Goal: Task Accomplishment & Management: Use online tool/utility

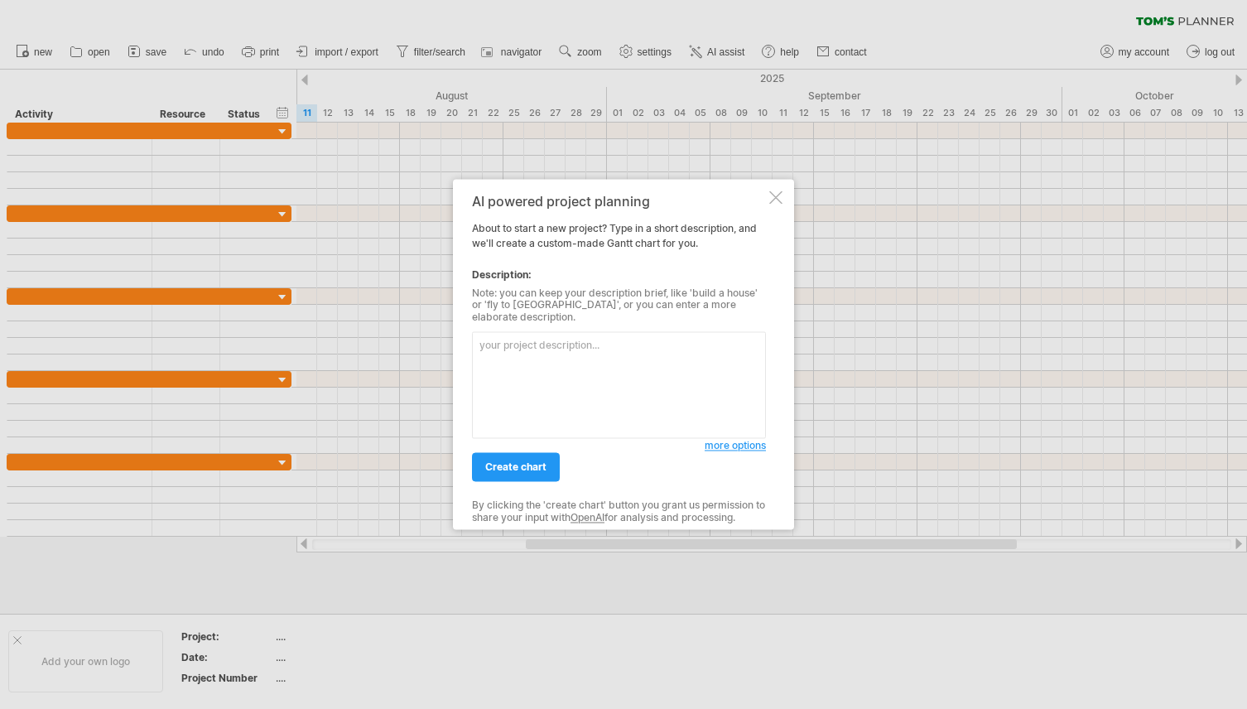
click at [613, 342] on textarea at bounding box center [619, 385] width 294 height 107
paste textarea "An interactive 3D platform that allows the visualisation and interrogation of o…"
type textarea "help me create a deliverable [PERSON_NAME] chart An interactive 3D platform tha…"
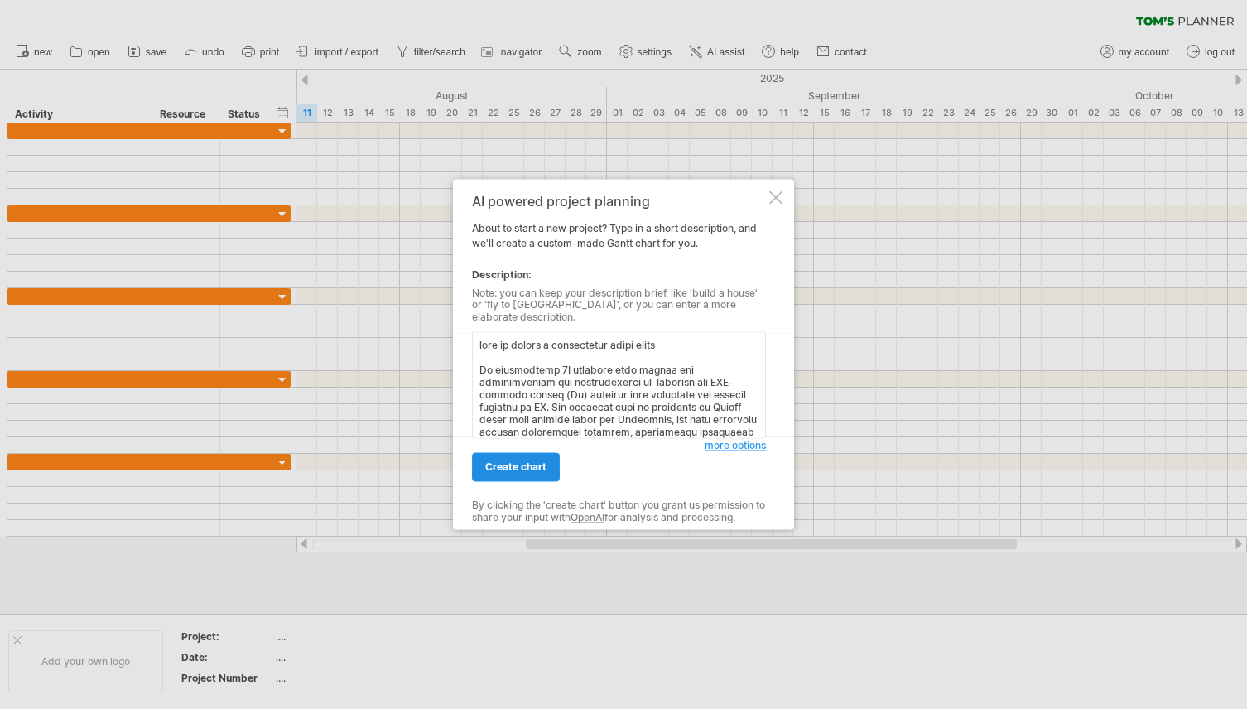
click at [501, 453] on link "create chart" at bounding box center [516, 467] width 88 height 29
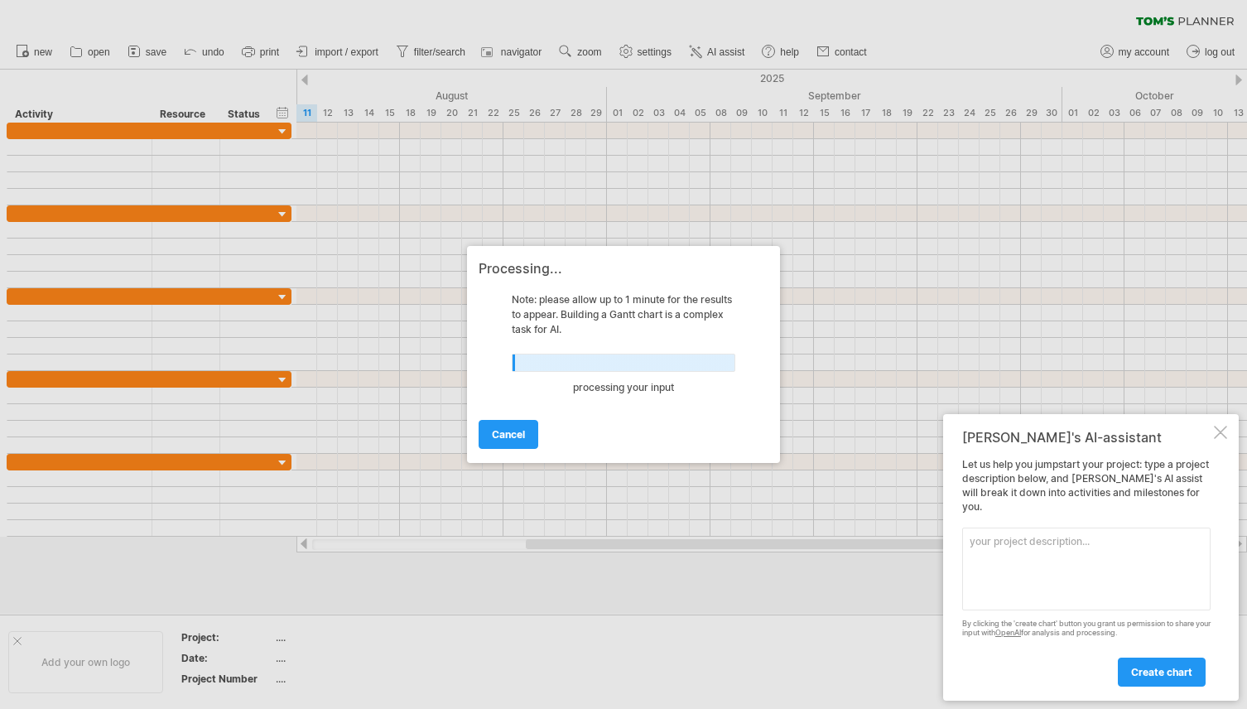
click at [1031, 565] on textarea at bounding box center [1086, 568] width 248 height 83
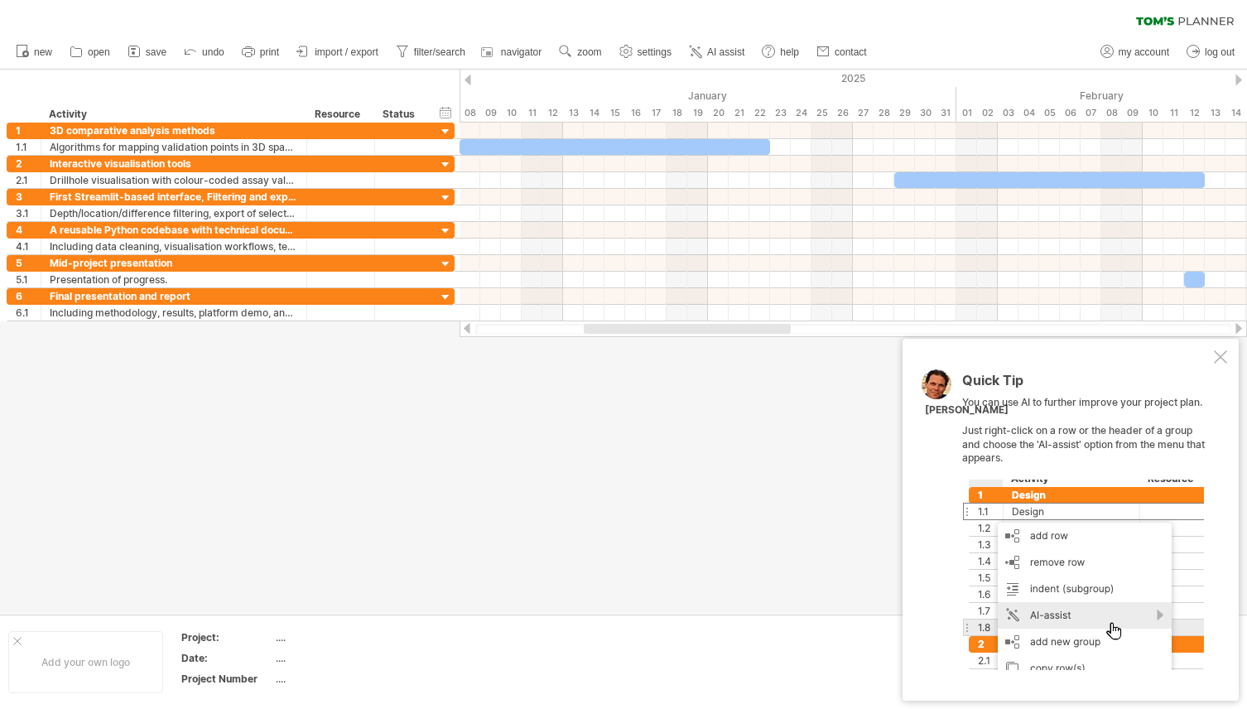
click at [1219, 358] on div at bounding box center [1220, 356] width 13 height 13
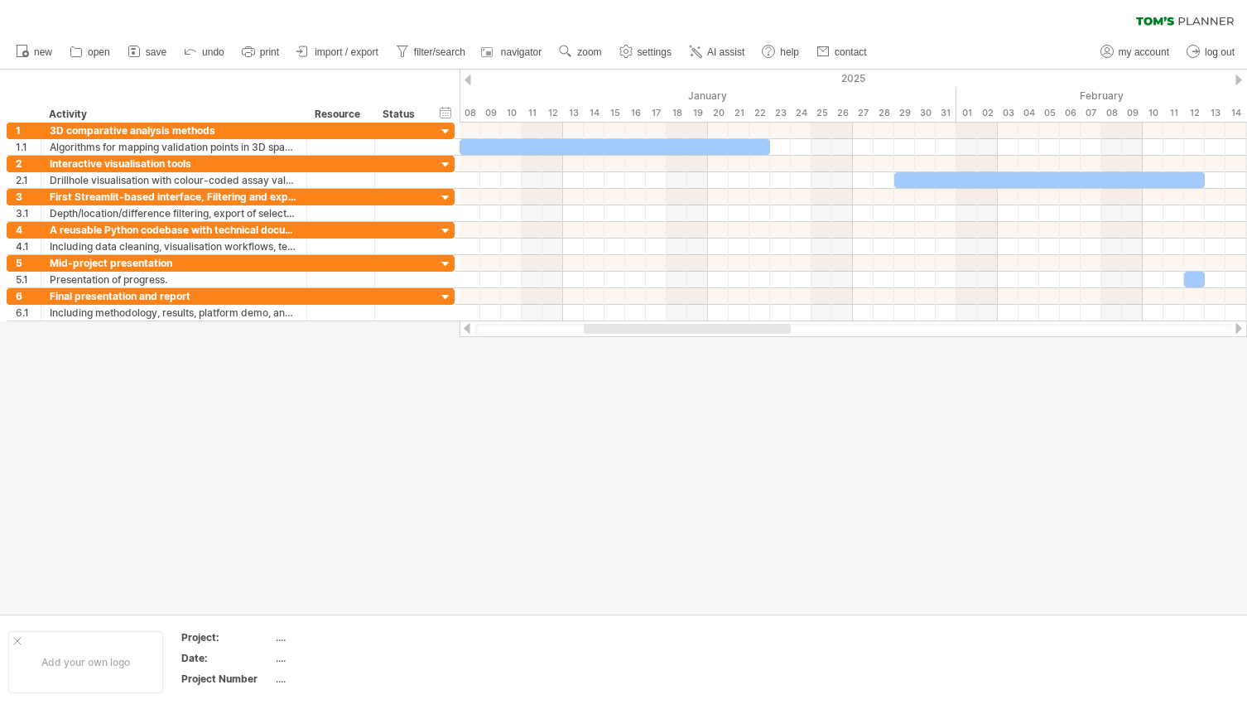
drag, startPoint x: 687, startPoint y: 321, endPoint x: 824, endPoint y: 342, distance: 139.0
click at [824, 342] on div "Trying to reach [DOMAIN_NAME] Connected again... 0% clear filter new 1" at bounding box center [623, 354] width 1247 height 709
click at [703, 65] on ul "new open" at bounding box center [440, 52] width 866 height 35
click at [705, 54] on link "AI assist" at bounding box center [717, 52] width 65 height 22
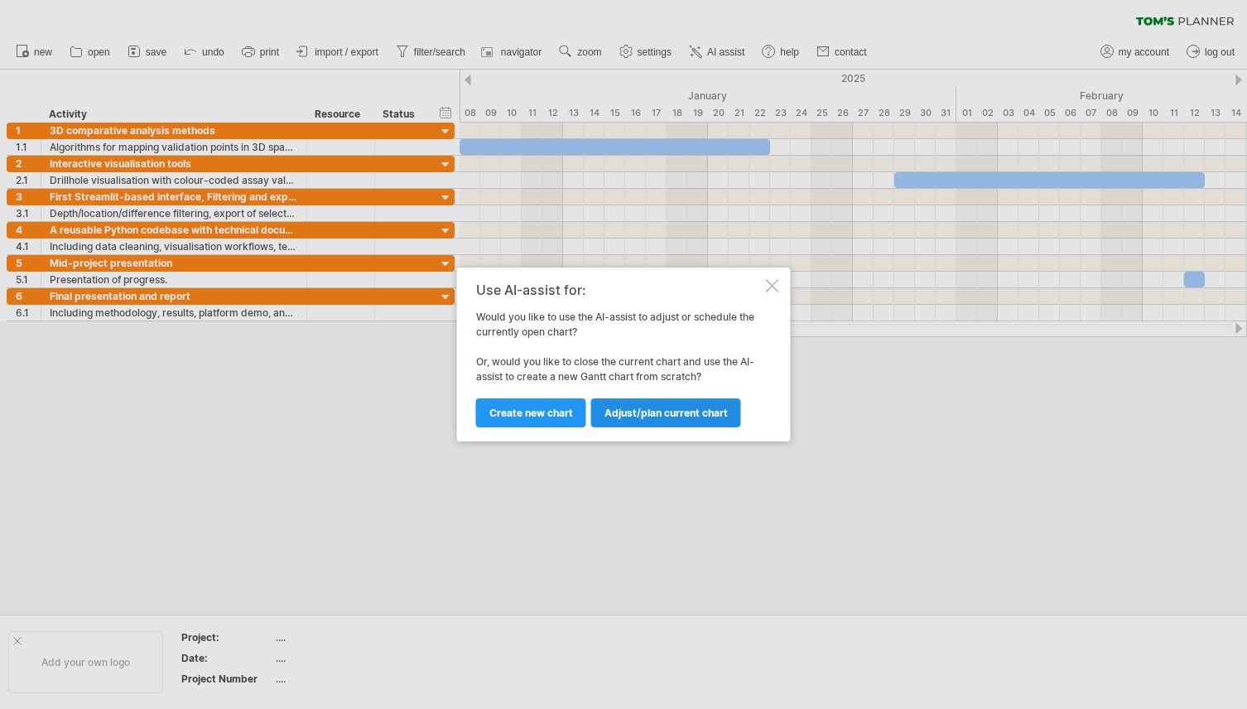
click at [618, 417] on span "Adjust/plan current chart" at bounding box center [665, 412] width 123 height 12
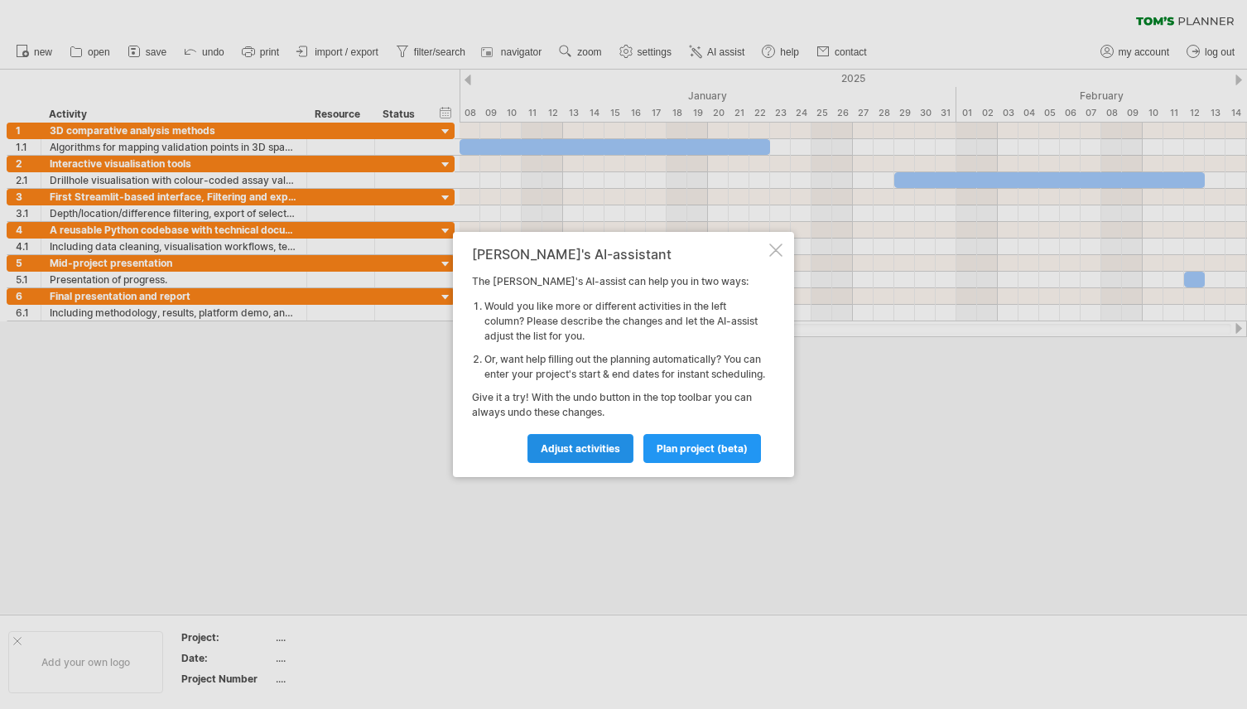
click at [592, 454] on span "Adjust activities" at bounding box center [580, 448] width 79 height 12
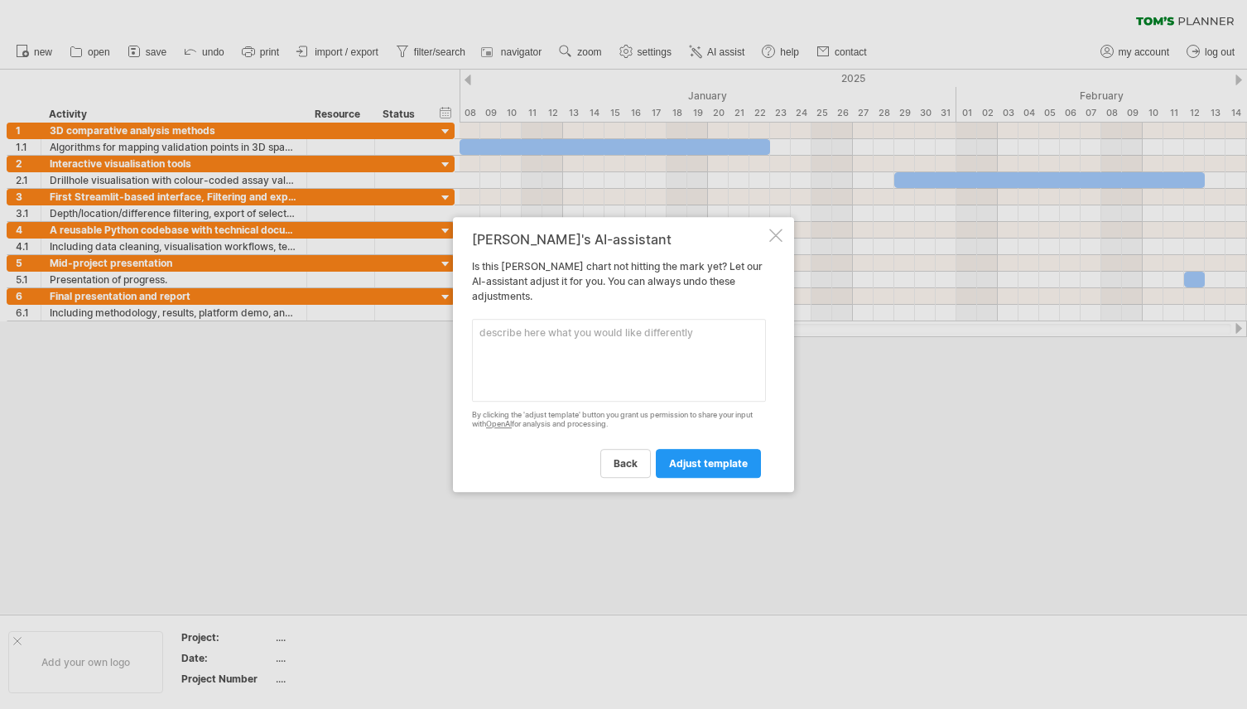
click at [566, 350] on textarea at bounding box center [619, 360] width 294 height 83
paste textarea "Lore 2 (Ipsumdol S0) – Amet 1: Cons adipiscinge, seddoeiu, tem incidid utlabore…"
type textarea "Lore 2 (Ipsumdol S0) – Amet 1: Cons adipiscinge, seddoeiu, tem incidid utlabore…"
click at [419, 132] on div at bounding box center [623, 354] width 1247 height 709
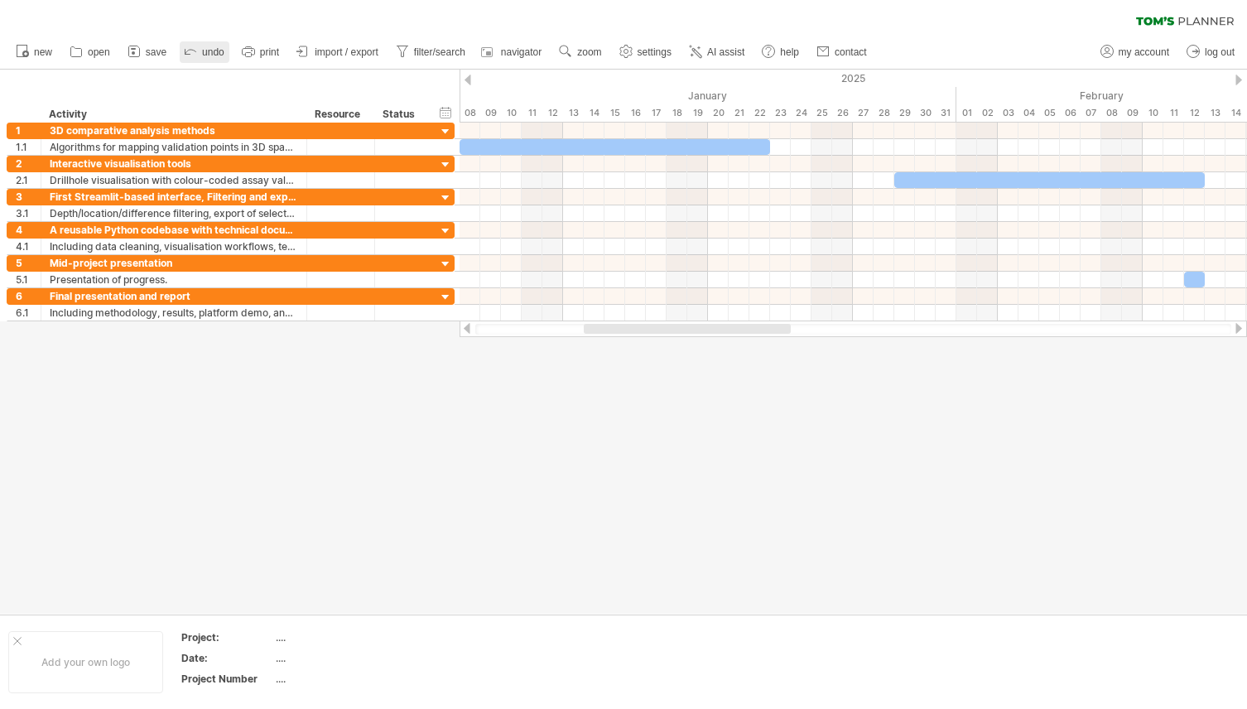
click at [202, 48] on span "undo" at bounding box center [213, 52] width 22 height 12
click at [214, 50] on span "undo" at bounding box center [213, 52] width 22 height 12
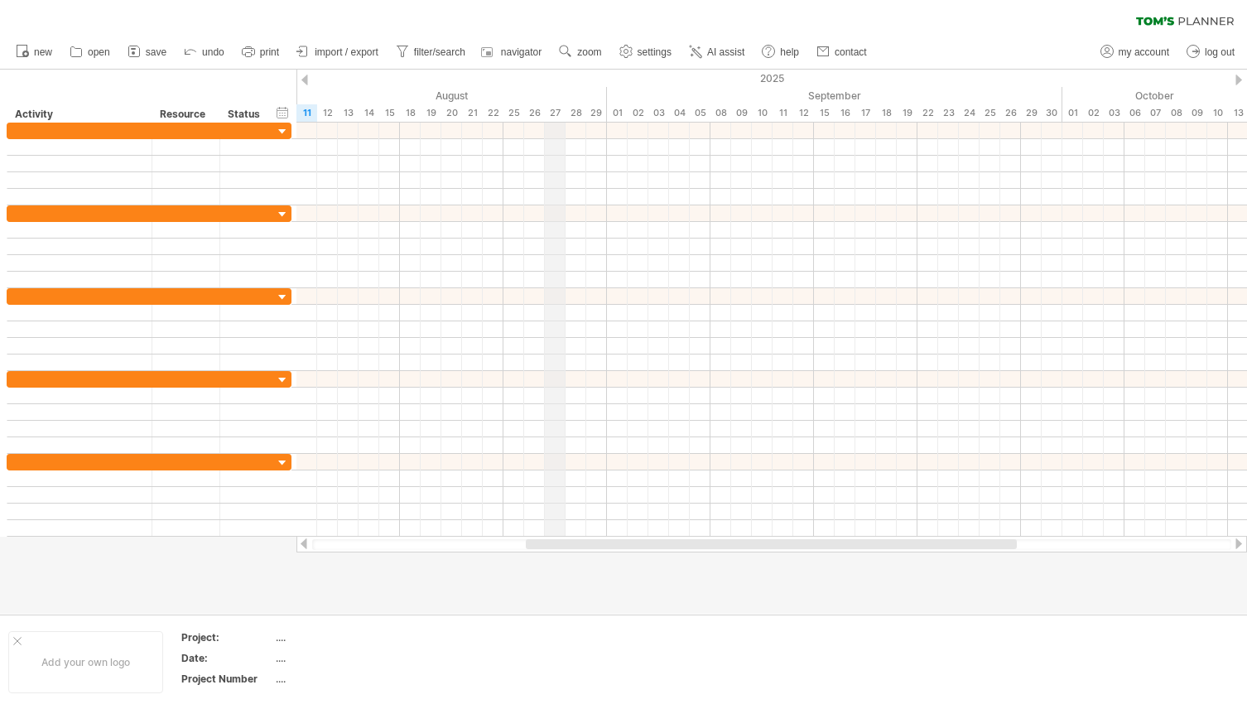
click at [547, 82] on div "2025" at bounding box center [731, 78] width 3394 height 17
click at [591, 102] on div "timeline settings" at bounding box center [616, 103] width 123 height 26
select select "*"
select select "**"
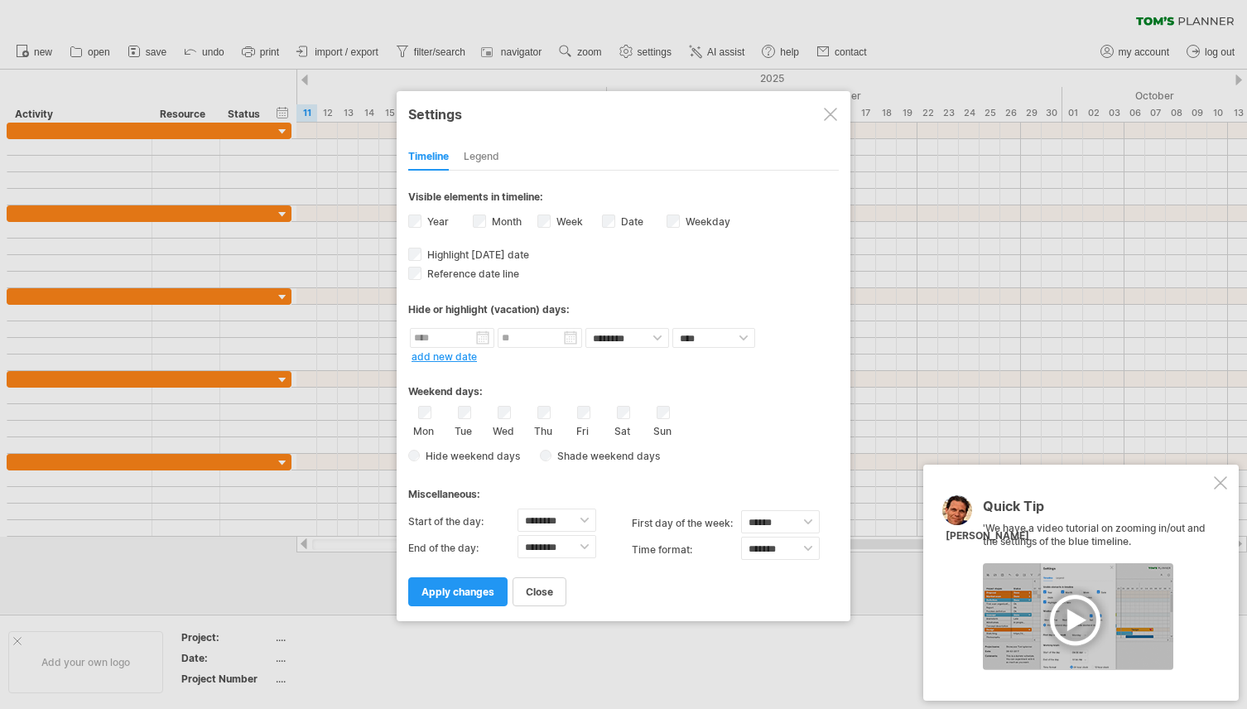
click at [551, 225] on div "Week visibility of weeknumbers Currently there is not enough space horizontally…" at bounding box center [569, 223] width 65 height 22
click at [1070, 618] on div at bounding box center [1078, 616] width 190 height 107
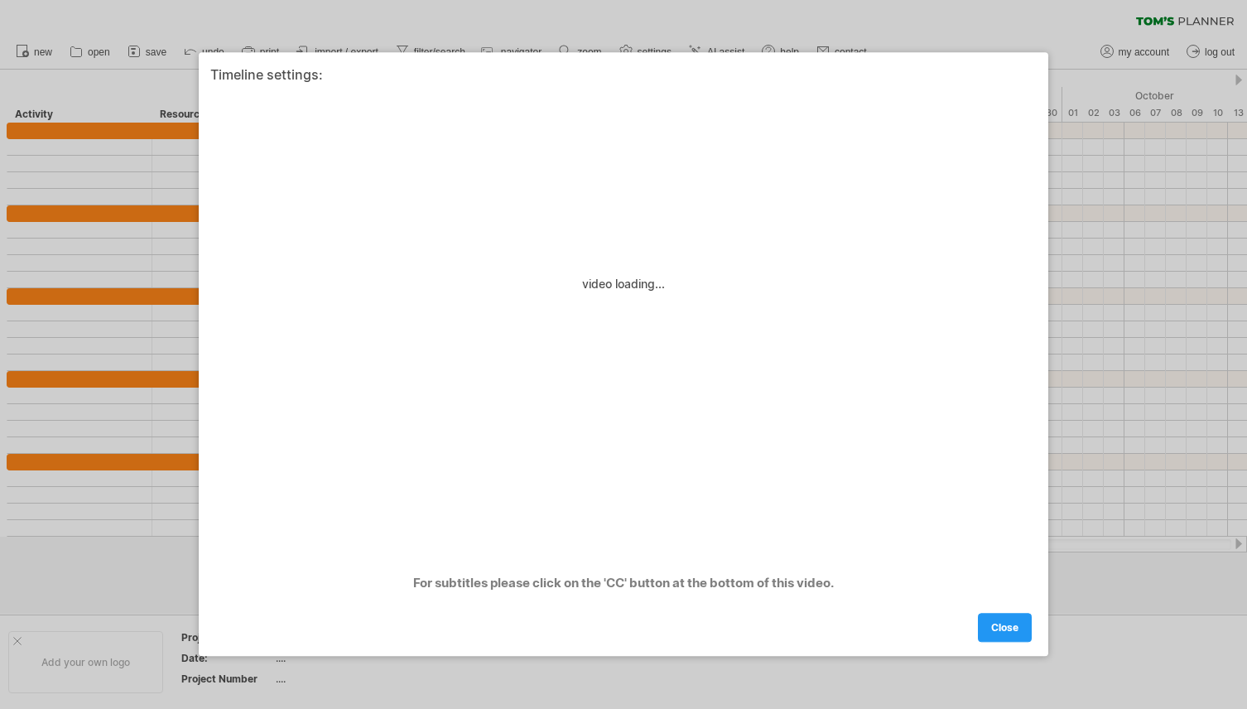
click at [805, 27] on div at bounding box center [623, 354] width 1247 height 709
click at [993, 620] on link "close" at bounding box center [1005, 627] width 54 height 29
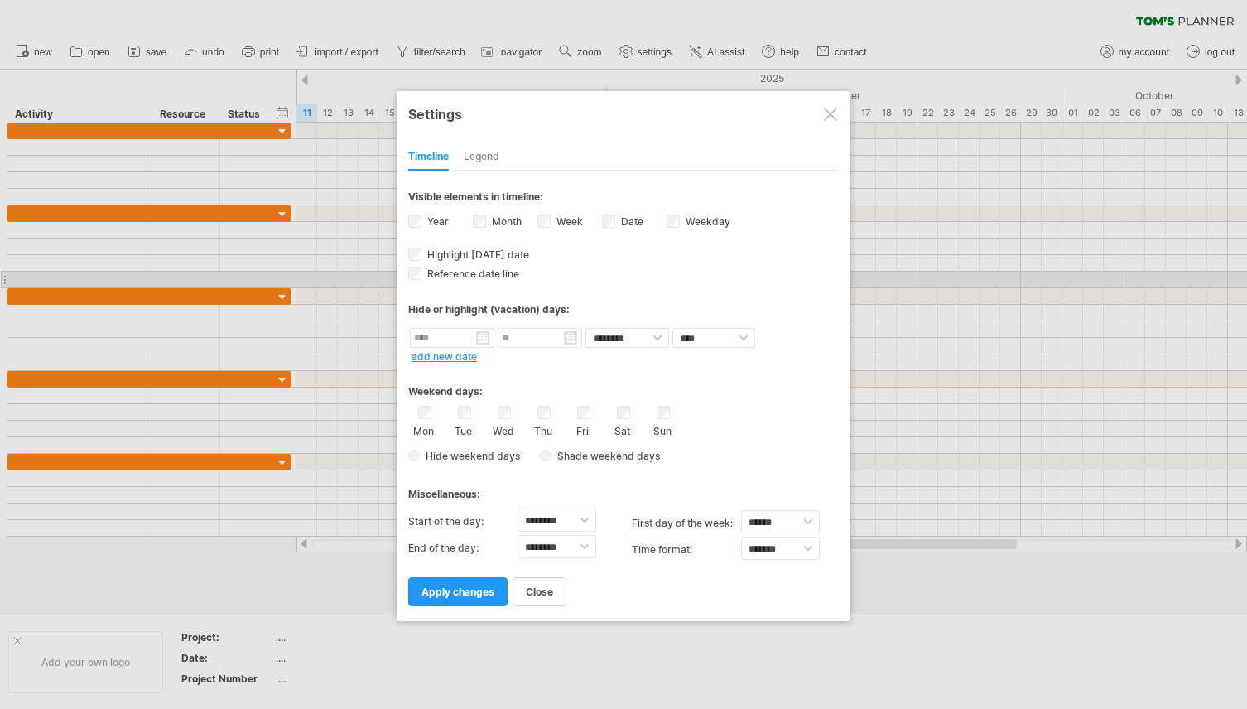
click at [430, 278] on div "**********" at bounding box center [623, 388] width 430 height 435
click at [424, 277] on span "Reference date line" at bounding box center [471, 273] width 95 height 12
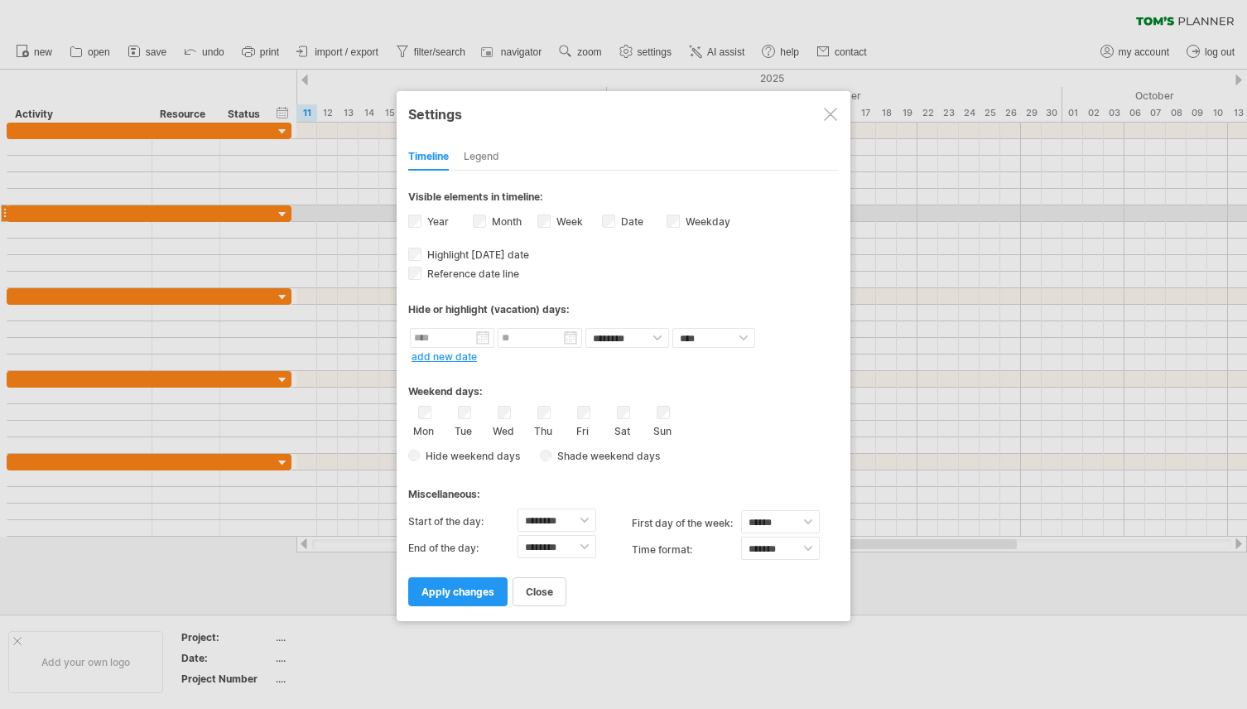
click at [680, 222] on div "Weekday visibility of weekday Currently there is not enough space horizontally …" at bounding box center [698, 223] width 65 height 22
click at [557, 218] on label "Week visibility of weeknumbers Currently there is not enough space horizontally…" at bounding box center [568, 221] width 30 height 12
click at [491, 221] on label "Month" at bounding box center [504, 221] width 33 height 12
click at [416, 212] on div "Year" at bounding box center [440, 223] width 65 height 22
click at [460, 577] on link "apply changes" at bounding box center [457, 591] width 99 height 29
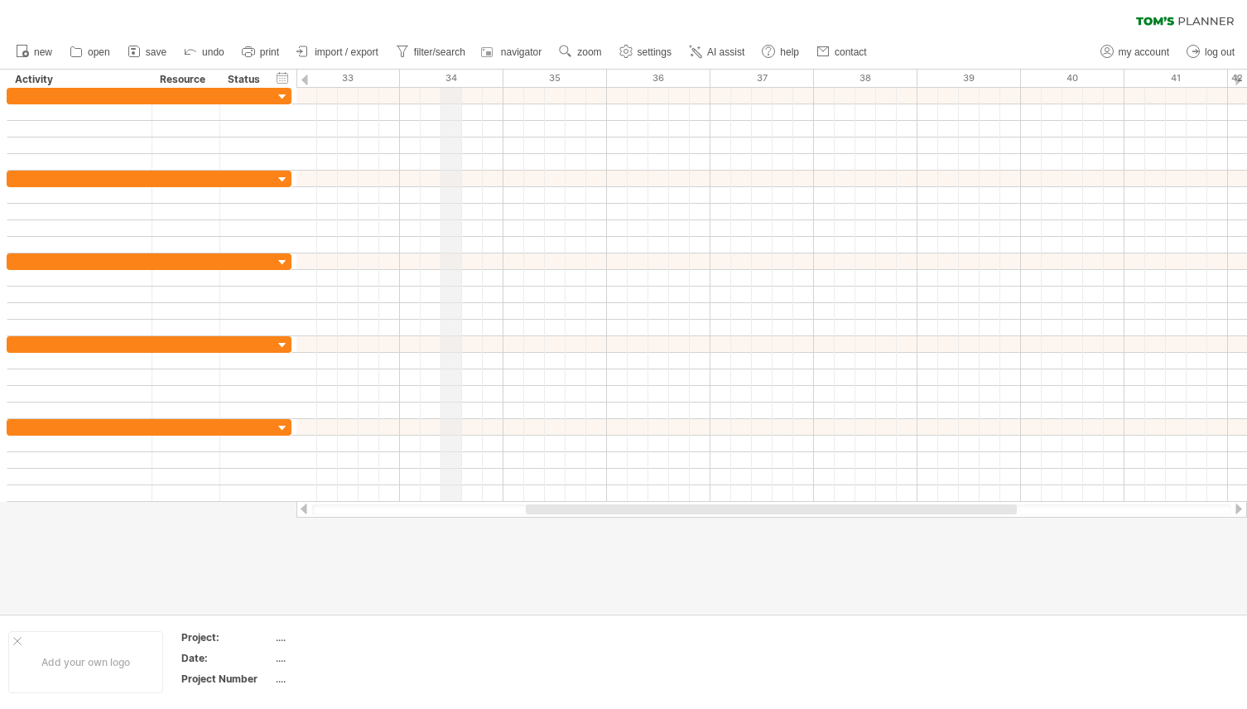
click at [451, 74] on div "34" at bounding box center [451, 78] width 103 height 17
click at [1240, 79] on div at bounding box center [1238, 80] width 7 height 11
click at [285, 82] on div "hide start/end/duration show start/end/duration" at bounding box center [283, 77] width 16 height 17
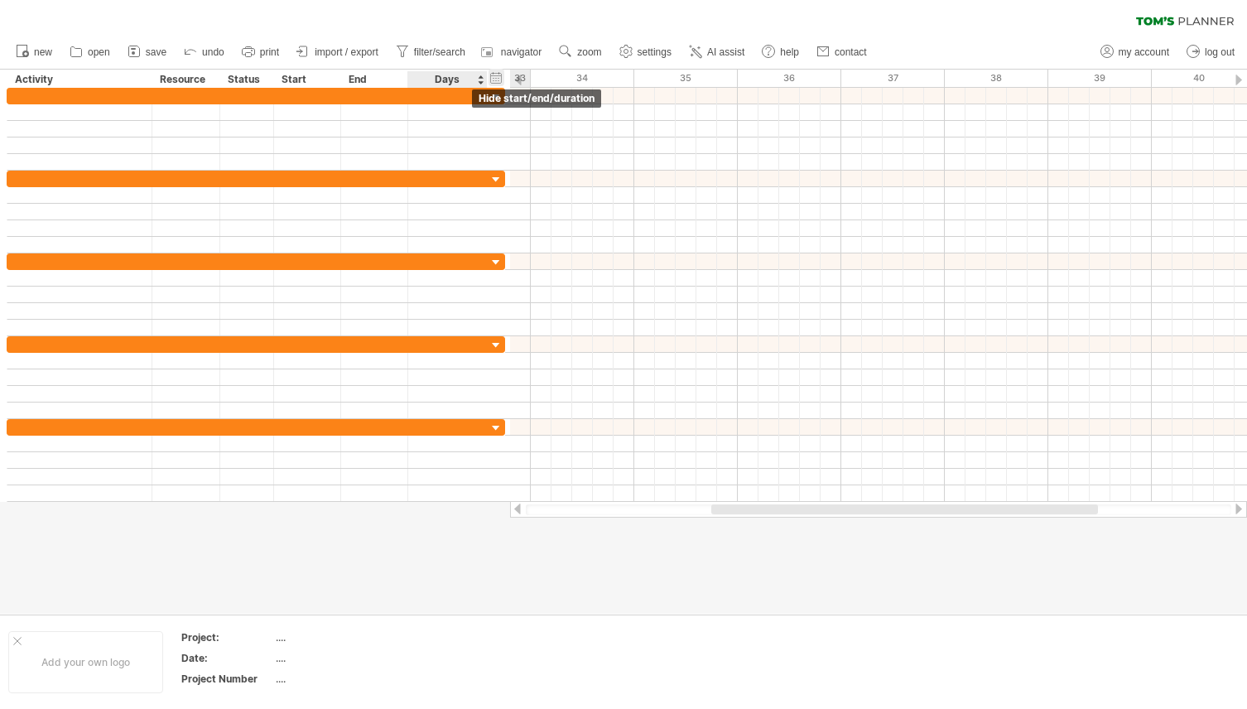
click at [495, 82] on div "hide start/end/duration show start/end/duration" at bounding box center [496, 77] width 16 height 17
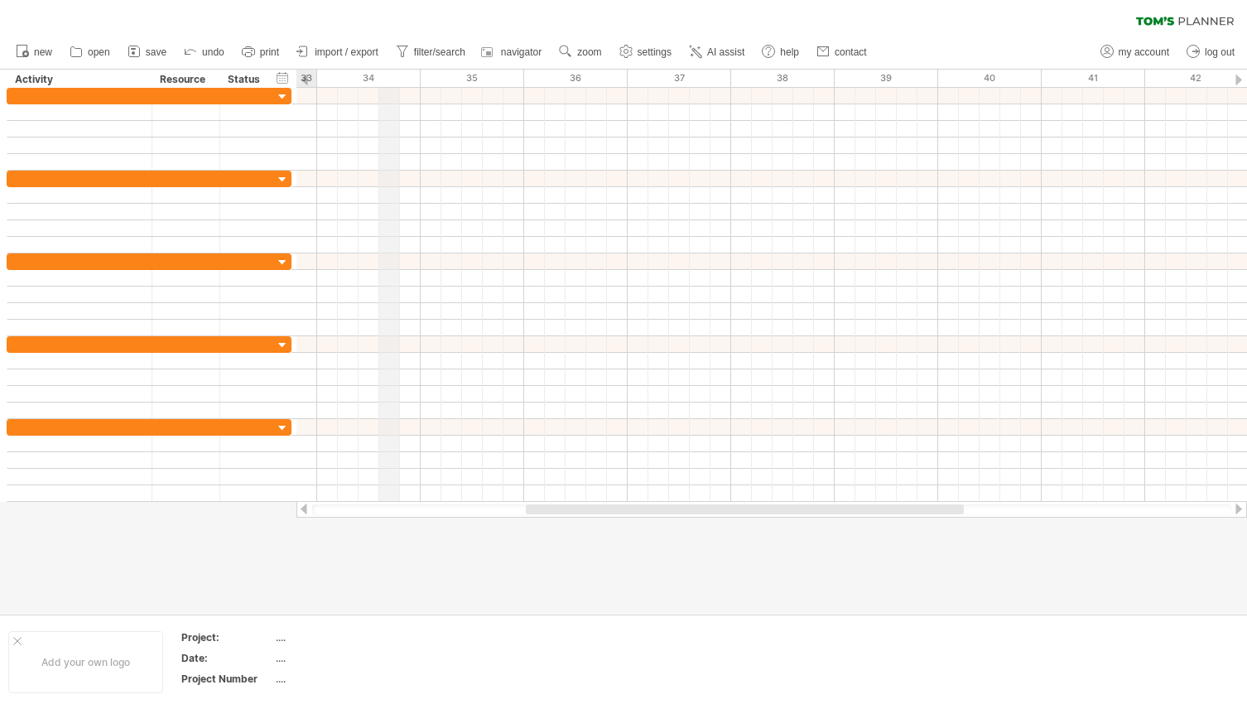
click at [383, 79] on div "34" at bounding box center [368, 78] width 103 height 17
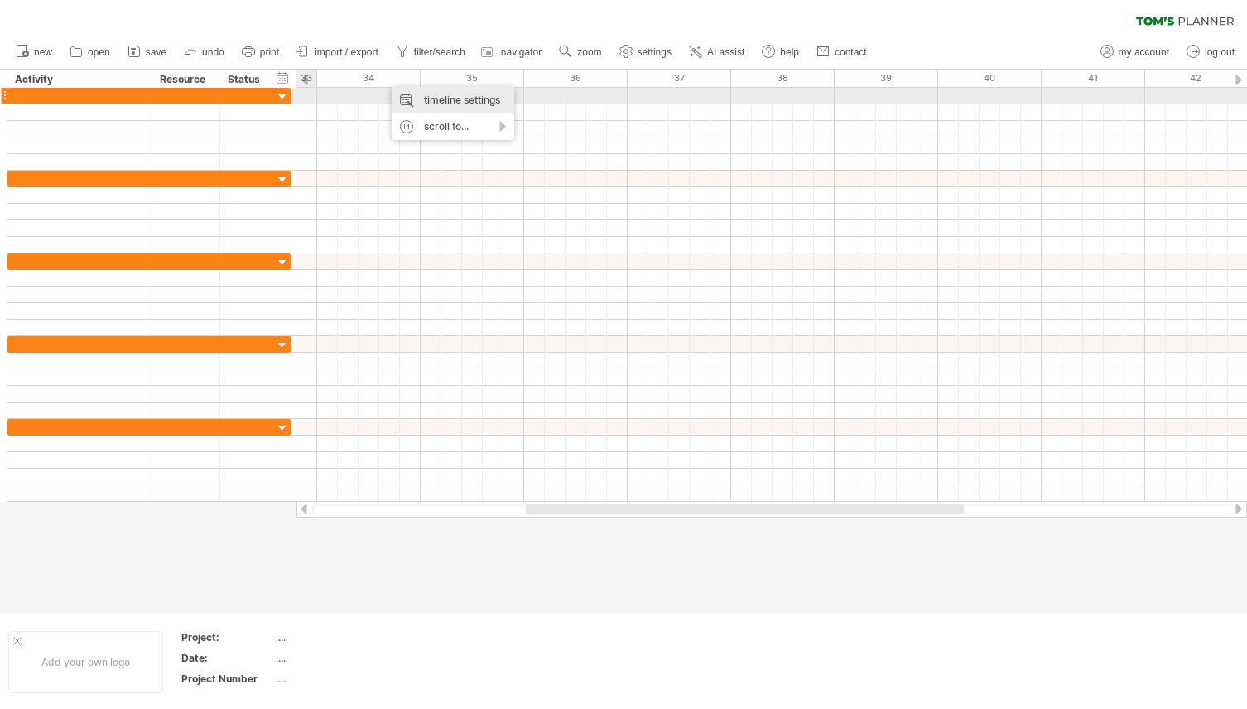
click at [416, 103] on div "timeline settings" at bounding box center [453, 100] width 123 height 26
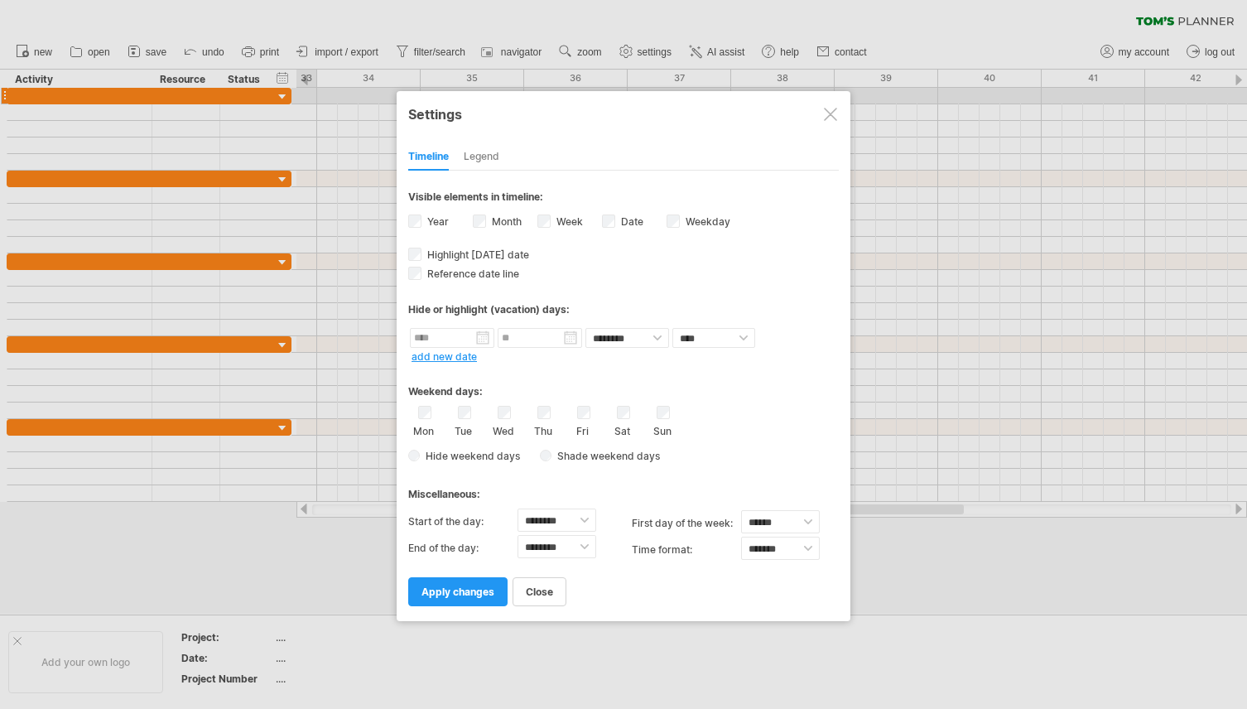
click at [486, 219] on div "Month" at bounding box center [505, 223] width 65 height 22
click at [435, 591] on span "apply changes" at bounding box center [457, 591] width 73 height 12
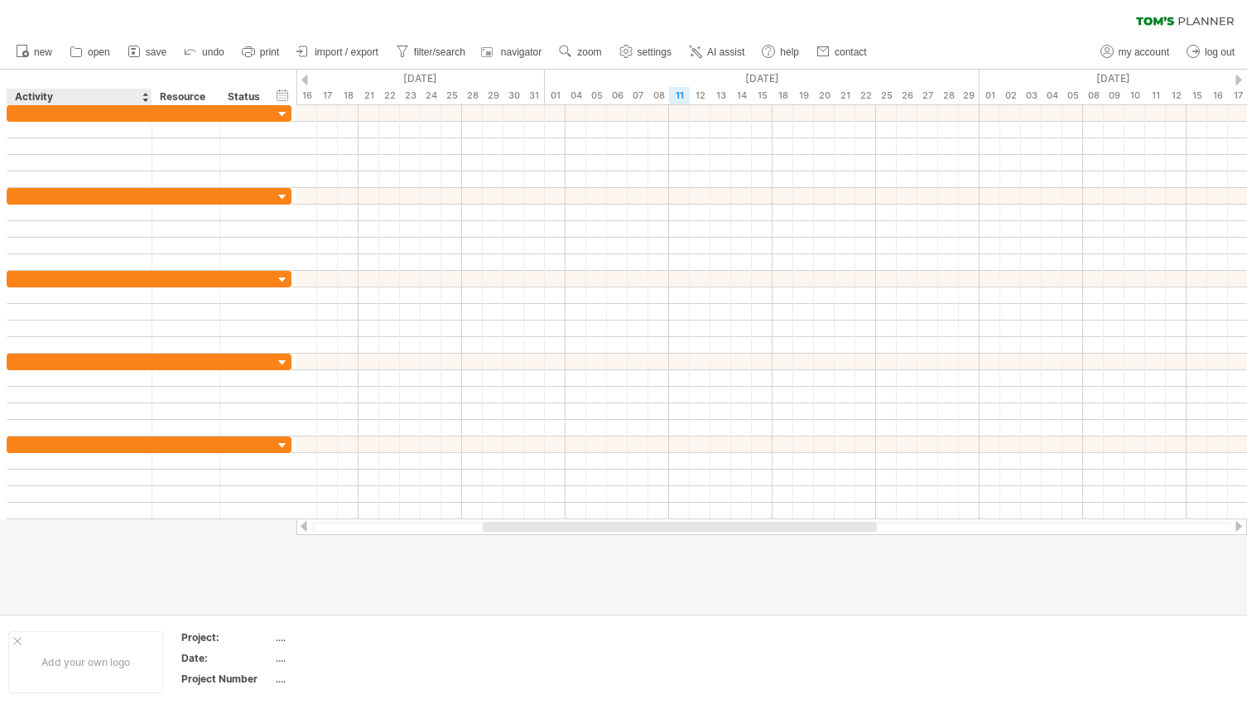
click at [125, 103] on div "Activity" at bounding box center [78, 97] width 127 height 17
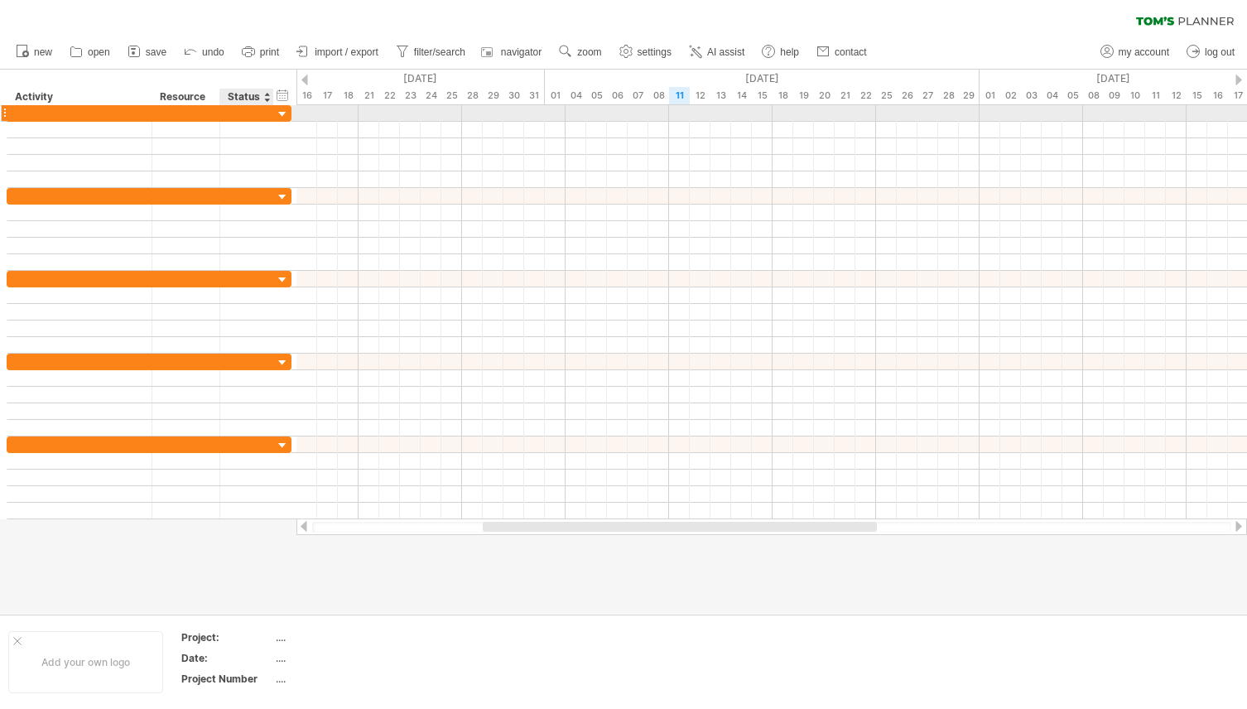
click at [284, 114] on div at bounding box center [283, 115] width 16 height 16
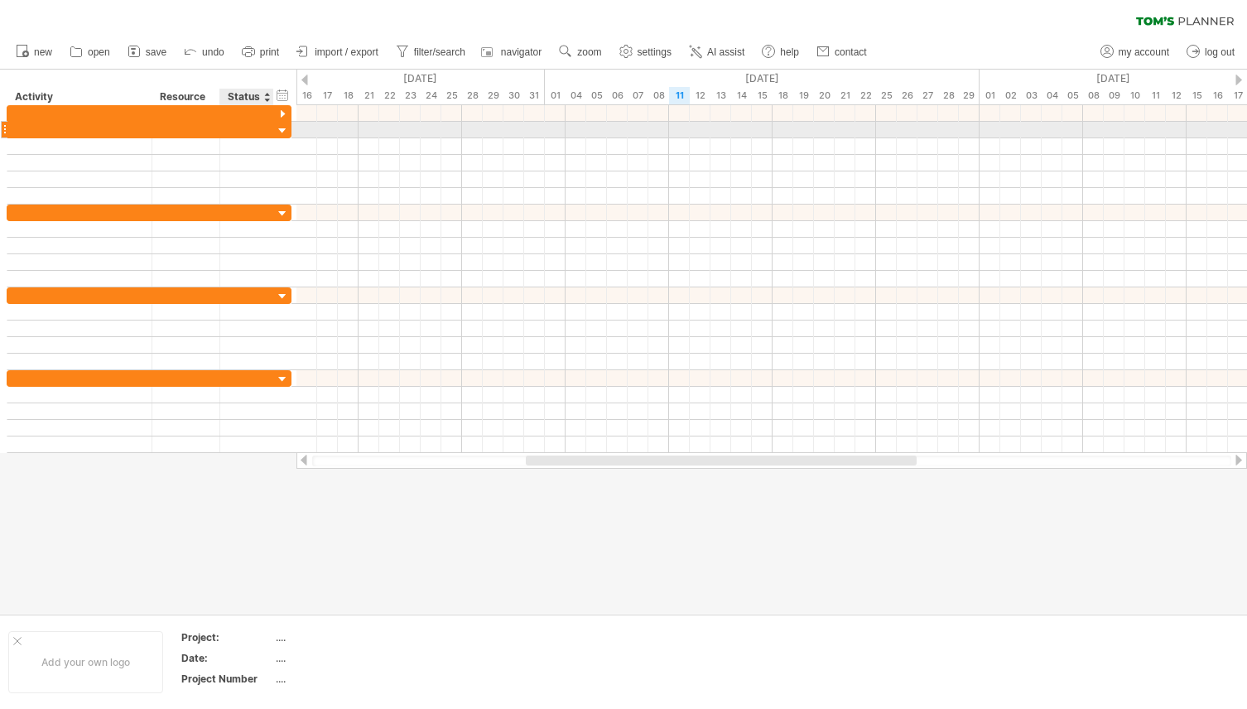
click at [283, 136] on div at bounding box center [283, 131] width 16 height 16
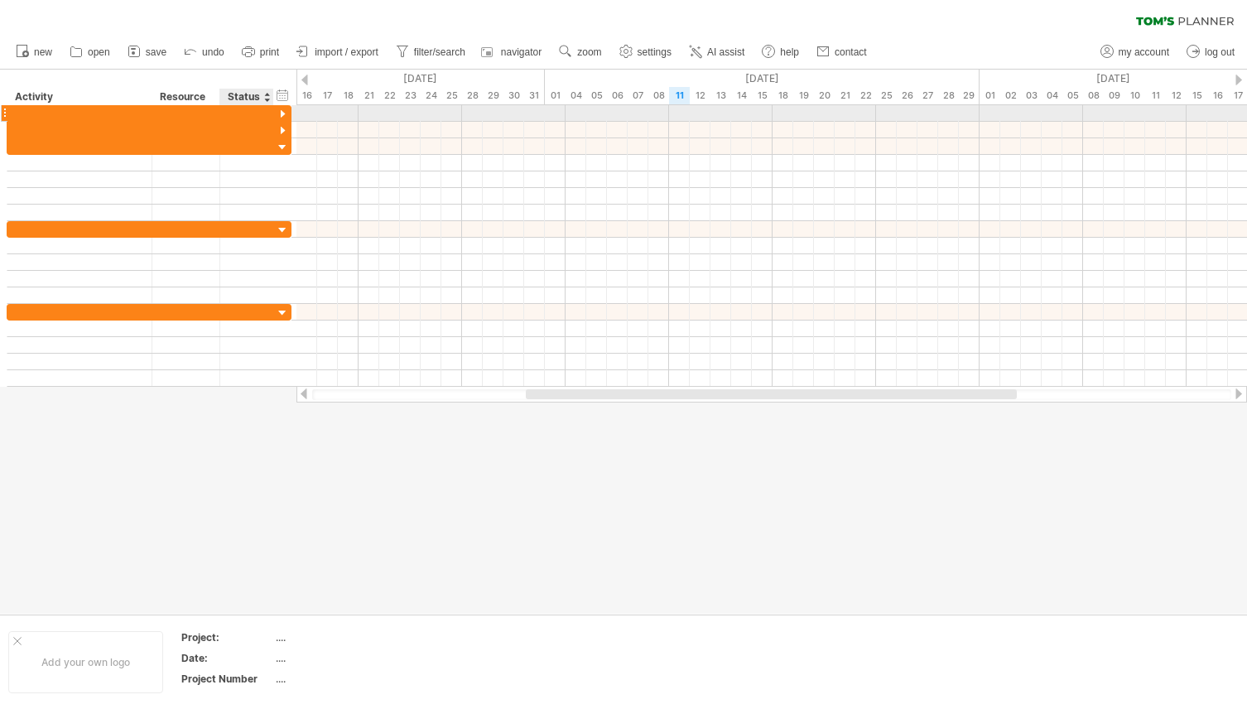
click at [281, 115] on div at bounding box center [283, 115] width 16 height 16
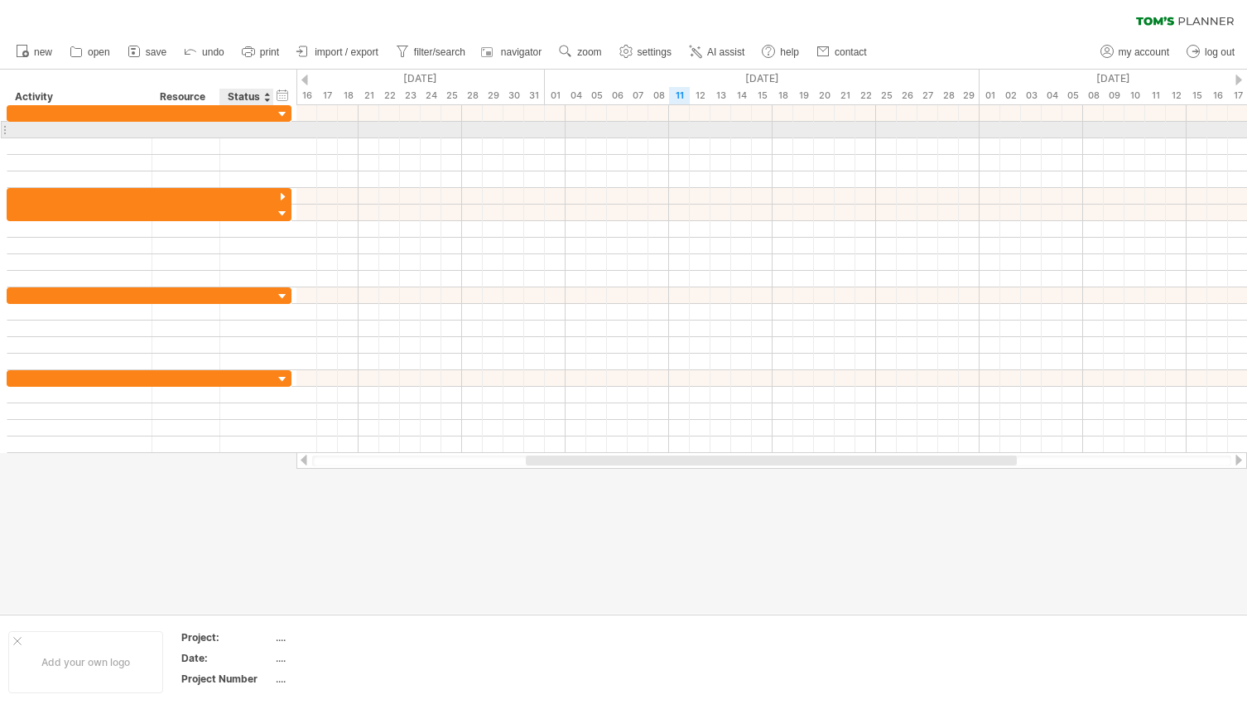
click at [267, 127] on div at bounding box center [271, 130] width 8 height 17
click at [251, 132] on div at bounding box center [246, 130] width 36 height 16
click at [251, 132] on input "text" at bounding box center [246, 130] width 36 height 16
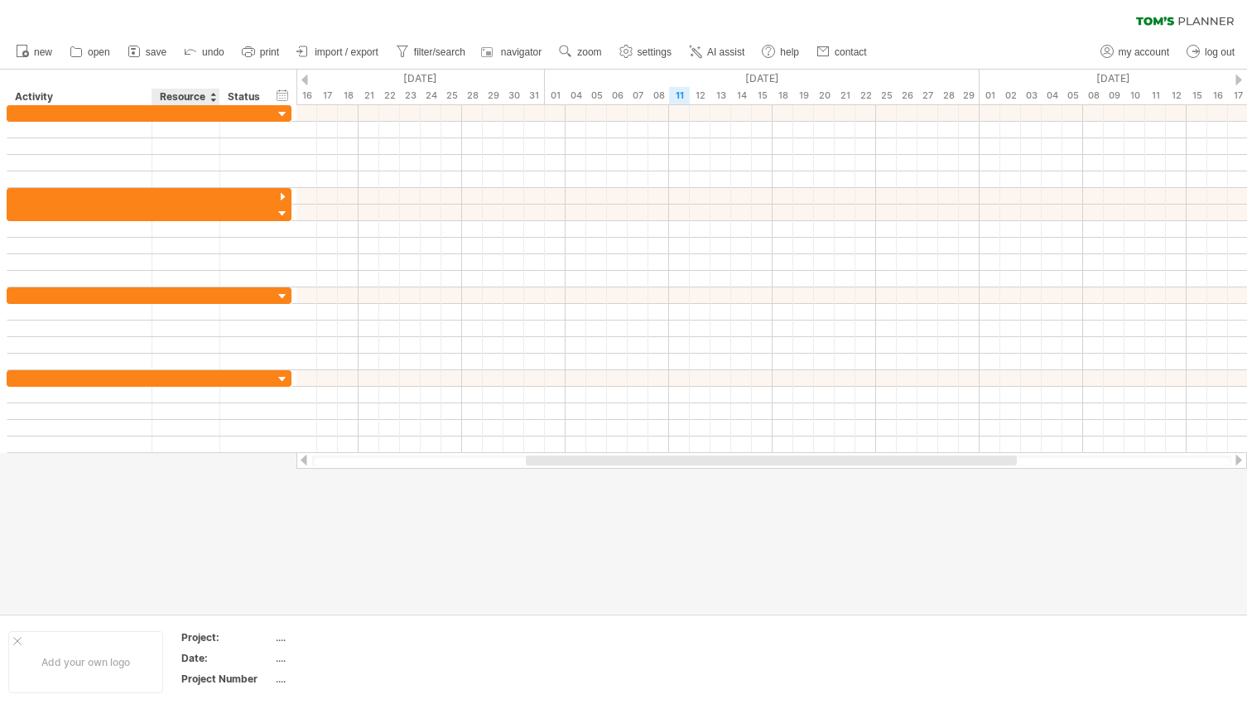
click at [194, 98] on div "Resource" at bounding box center [185, 97] width 50 height 17
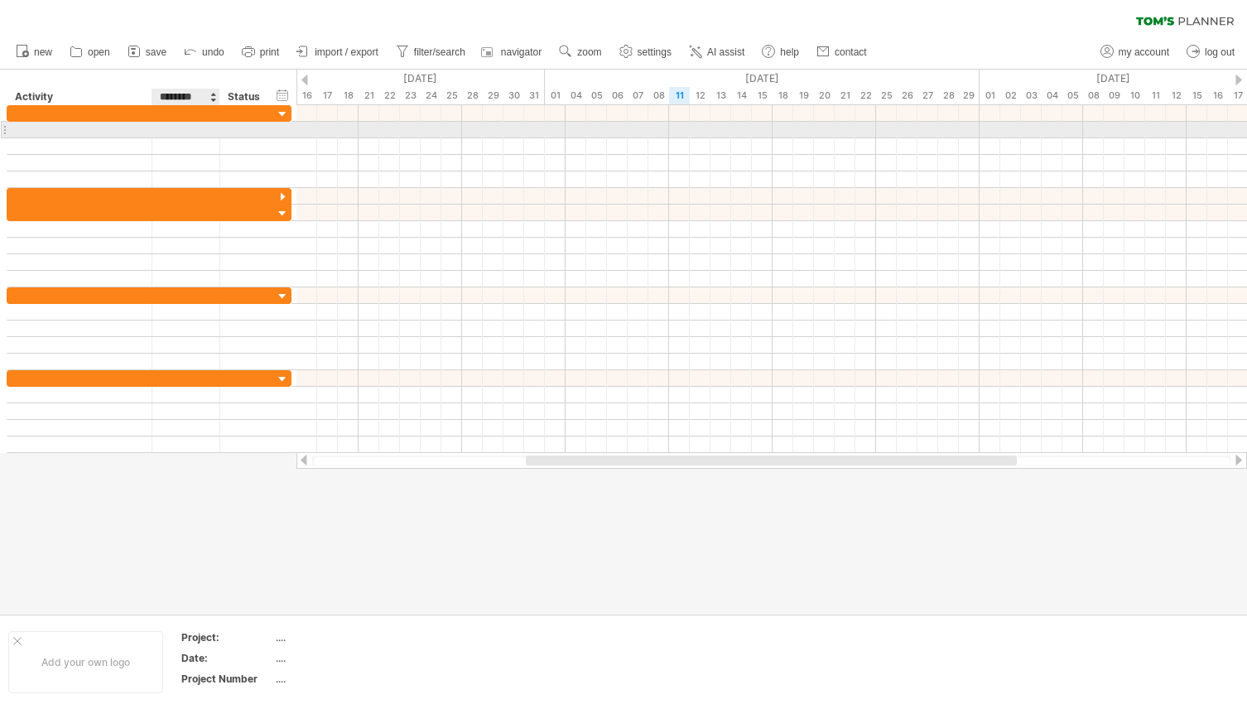
click at [183, 132] on div at bounding box center [186, 130] width 50 height 16
click at [110, 97] on div "Activity" at bounding box center [78, 97] width 127 height 17
click at [103, 131] on div at bounding box center [79, 130] width 127 height 16
click at [8, 130] on div at bounding box center [79, 130] width 145 height 16
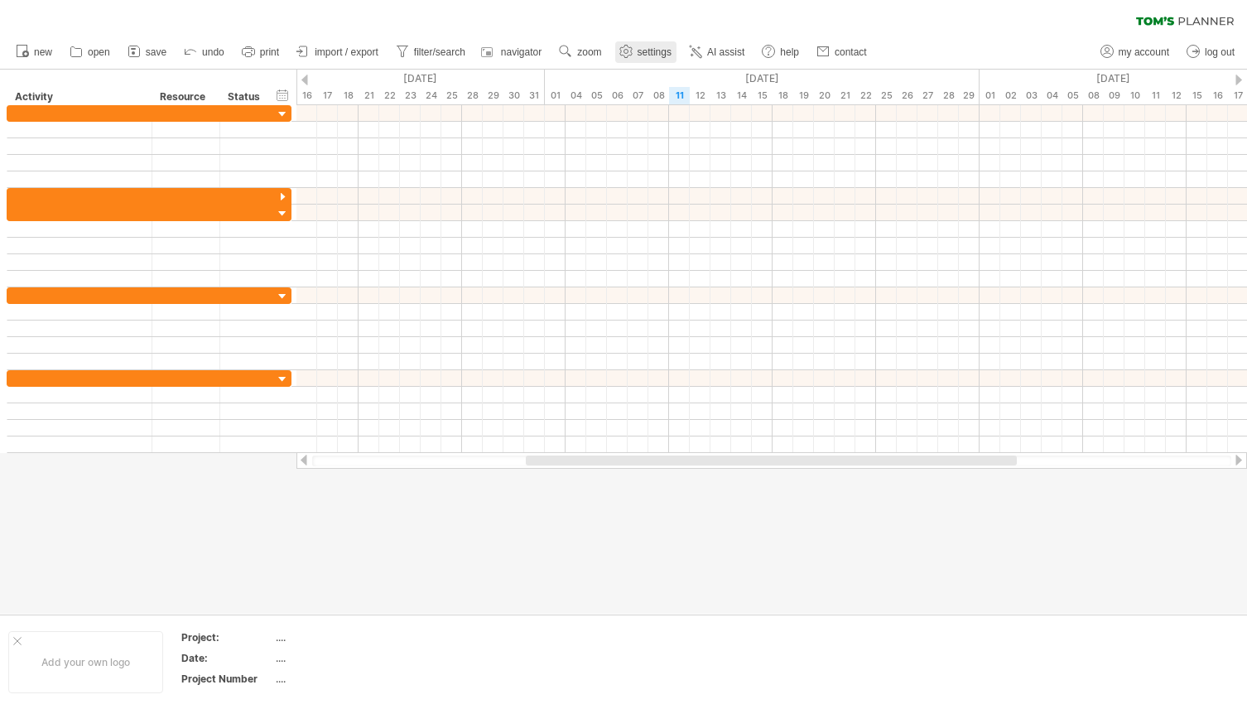
click at [661, 49] on span "settings" at bounding box center [654, 52] width 34 height 12
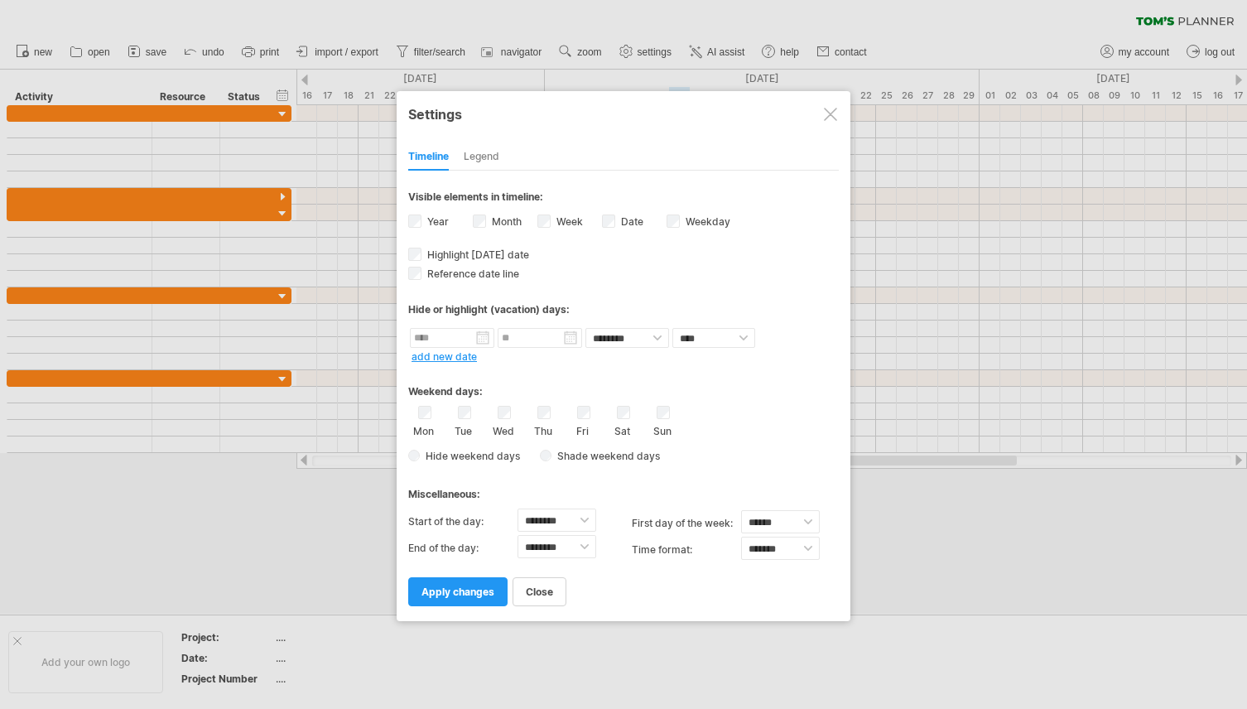
click at [334, 160] on div at bounding box center [623, 354] width 1247 height 709
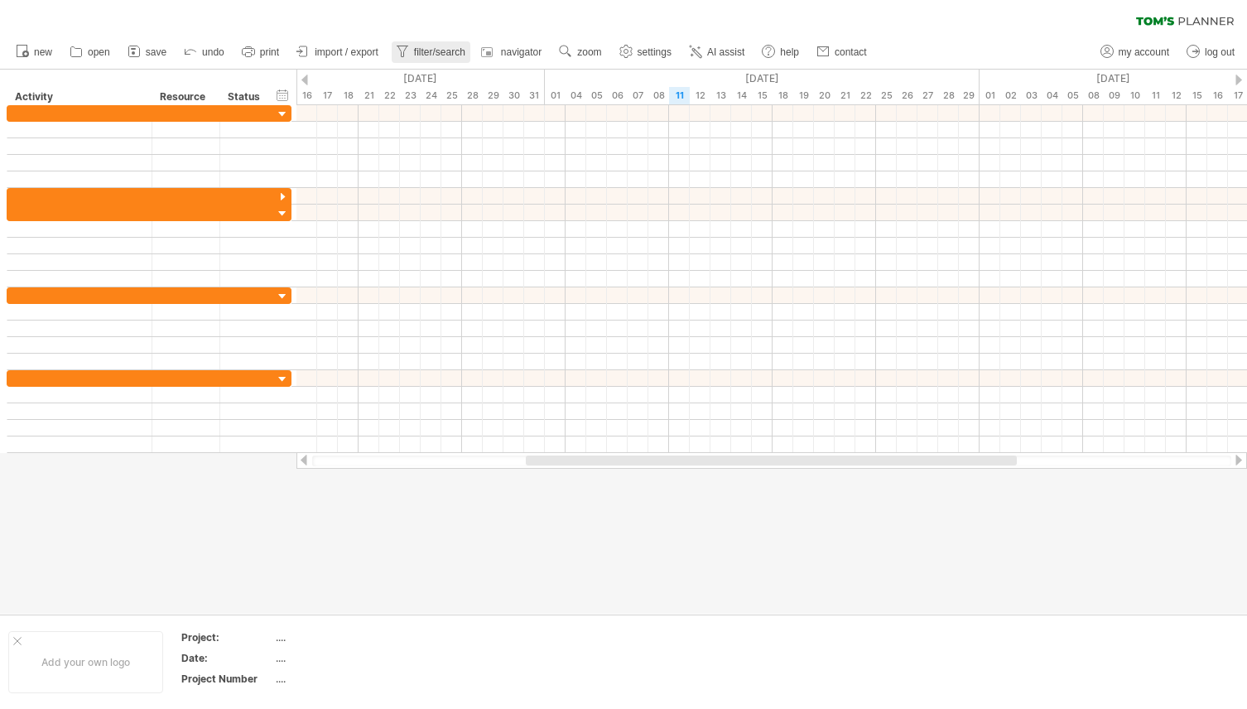
click at [424, 46] on link "filter/search" at bounding box center [431, 52] width 79 height 22
type input "**********"
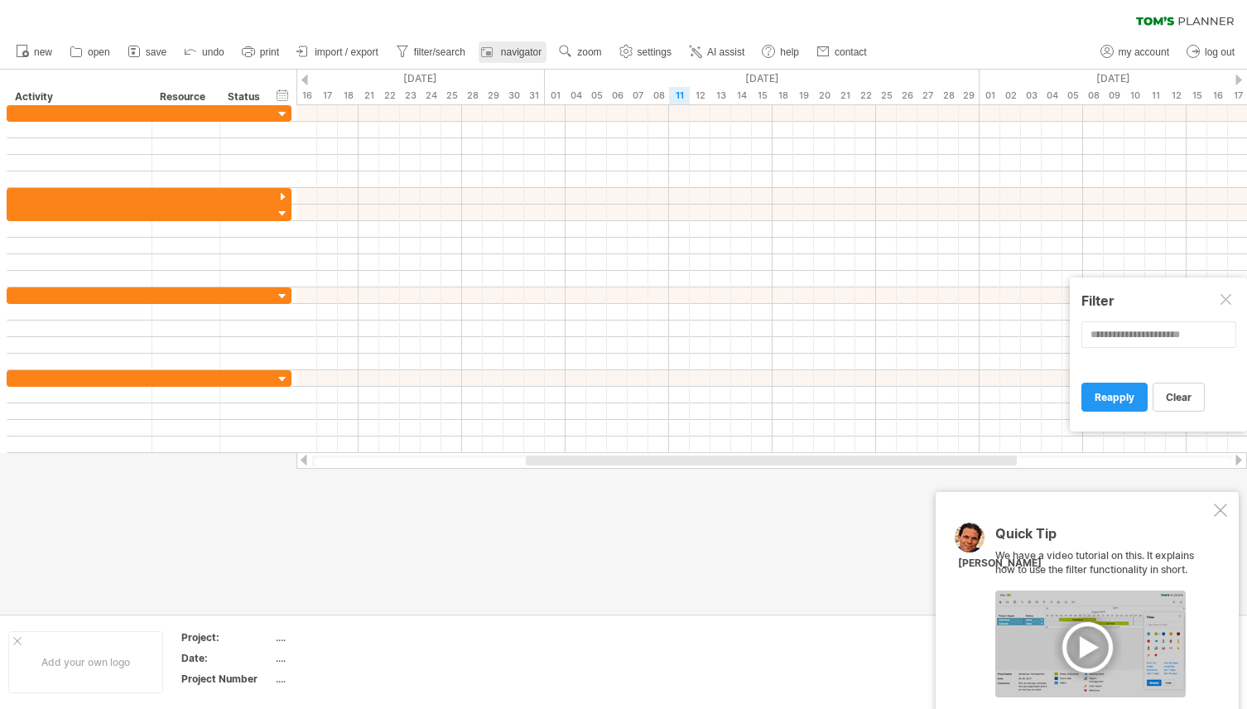
click at [502, 53] on span "navigator" at bounding box center [521, 52] width 41 height 12
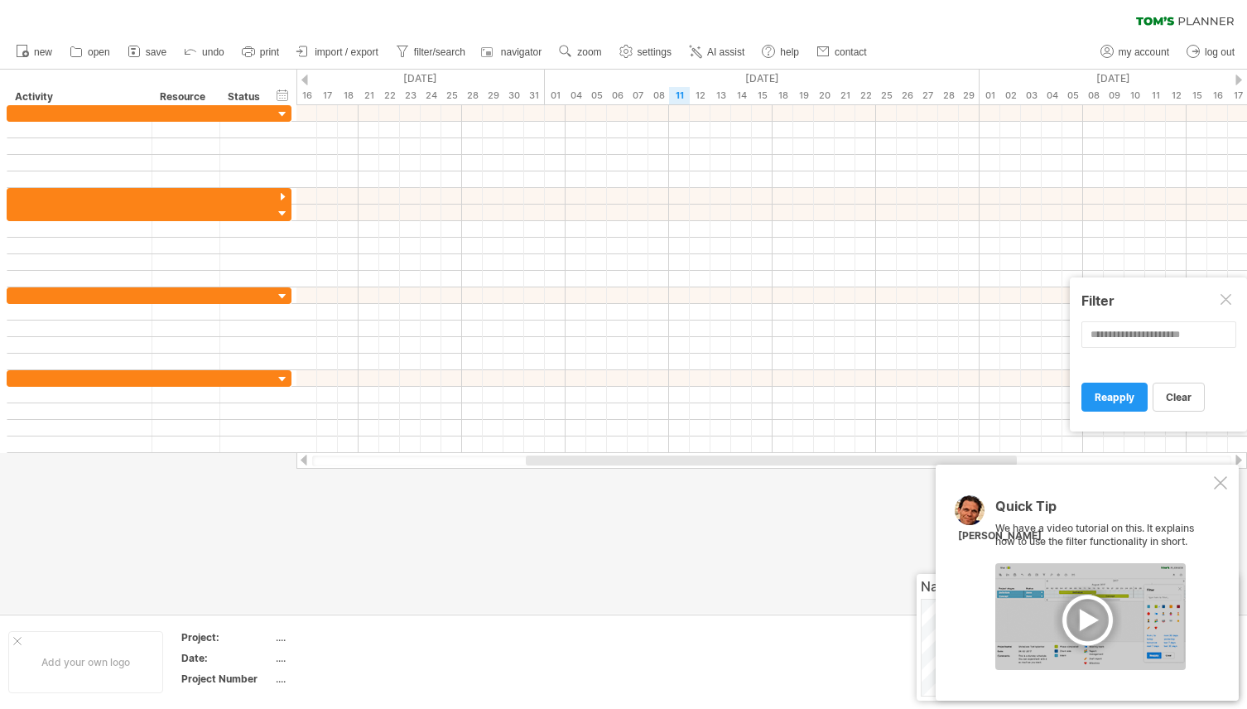
click at [912, 560] on div at bounding box center [623, 342] width 1247 height 544
click at [41, 49] on span "new" at bounding box center [43, 52] width 18 height 12
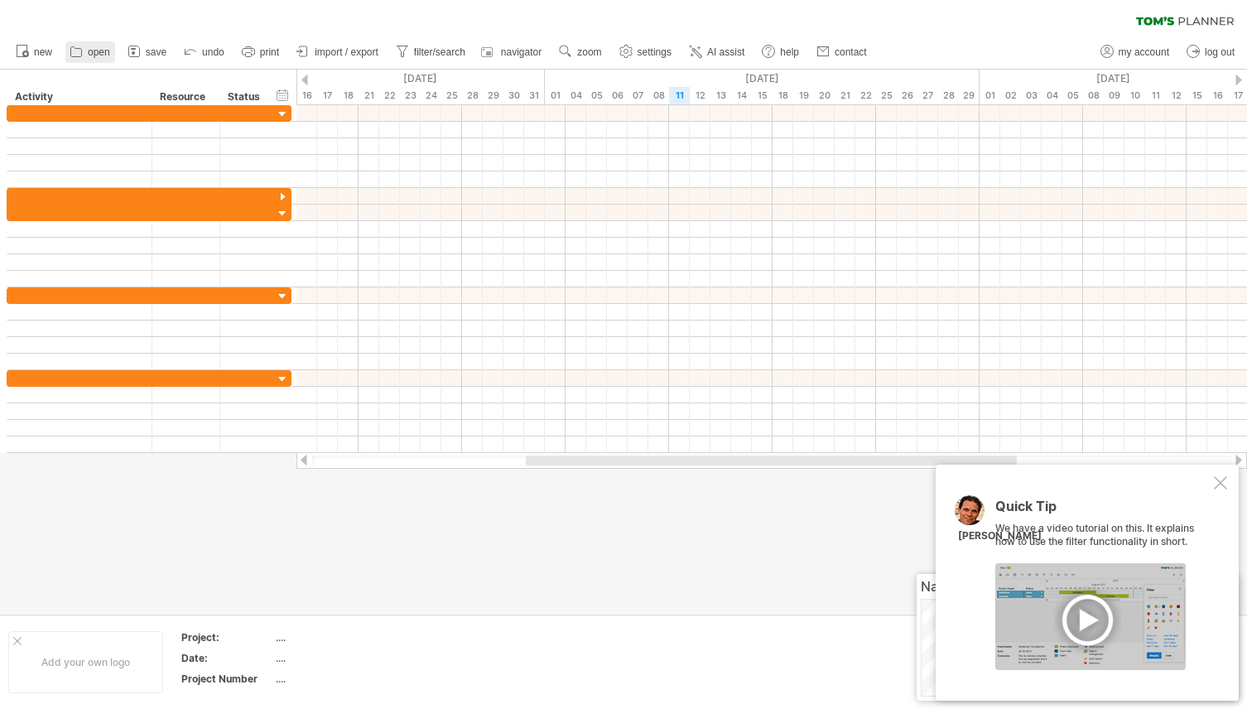
click at [84, 50] on link "open" at bounding box center [90, 52] width 50 height 22
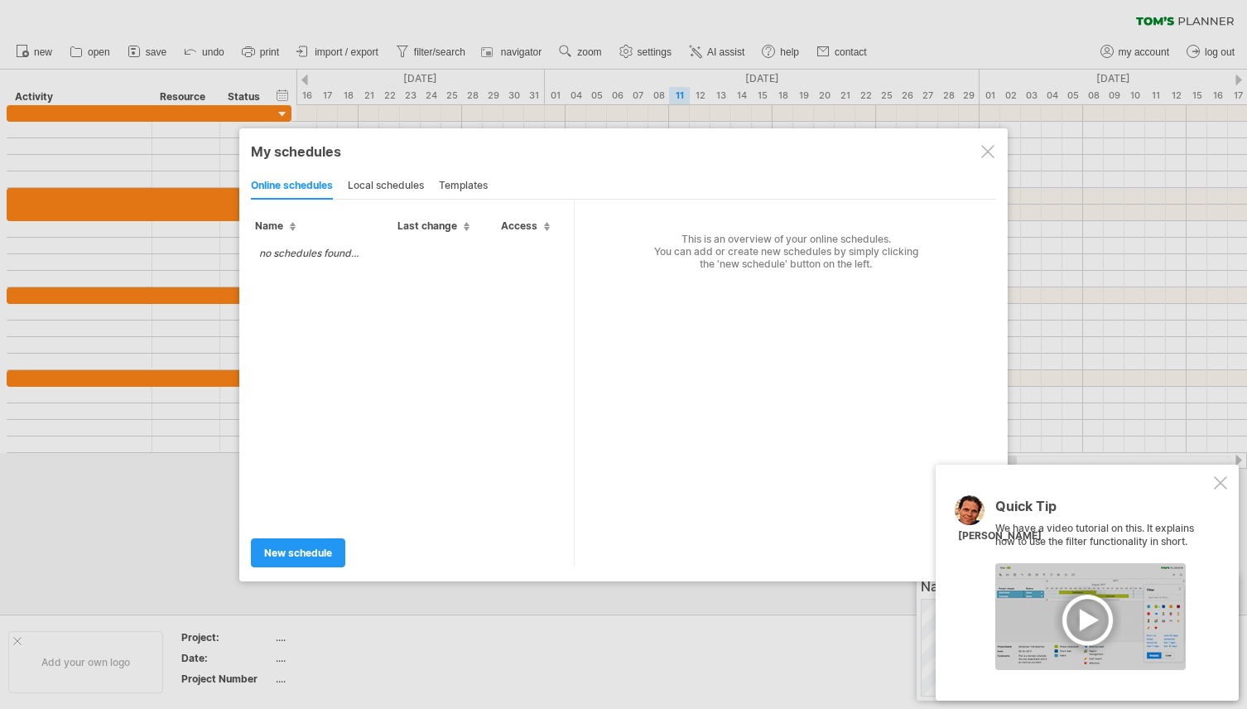
click at [452, 190] on div "templates" at bounding box center [463, 186] width 49 height 26
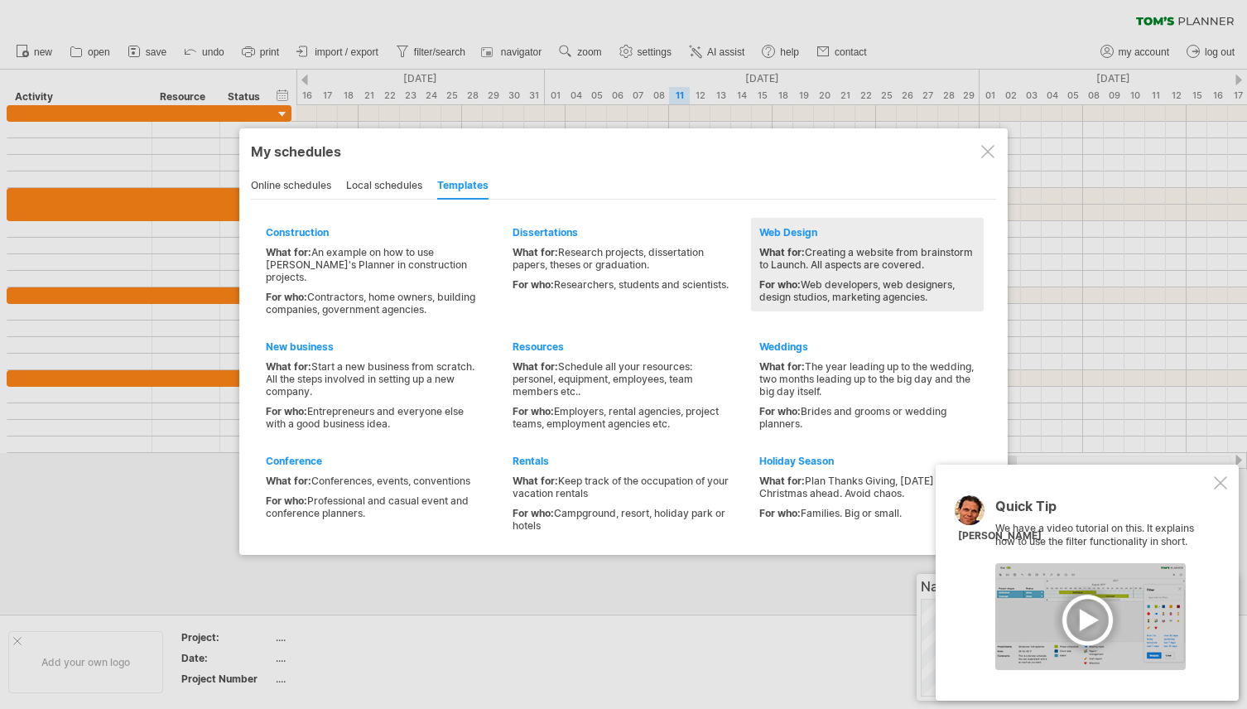
click at [788, 278] on span "For who:" at bounding box center [779, 284] width 41 height 12
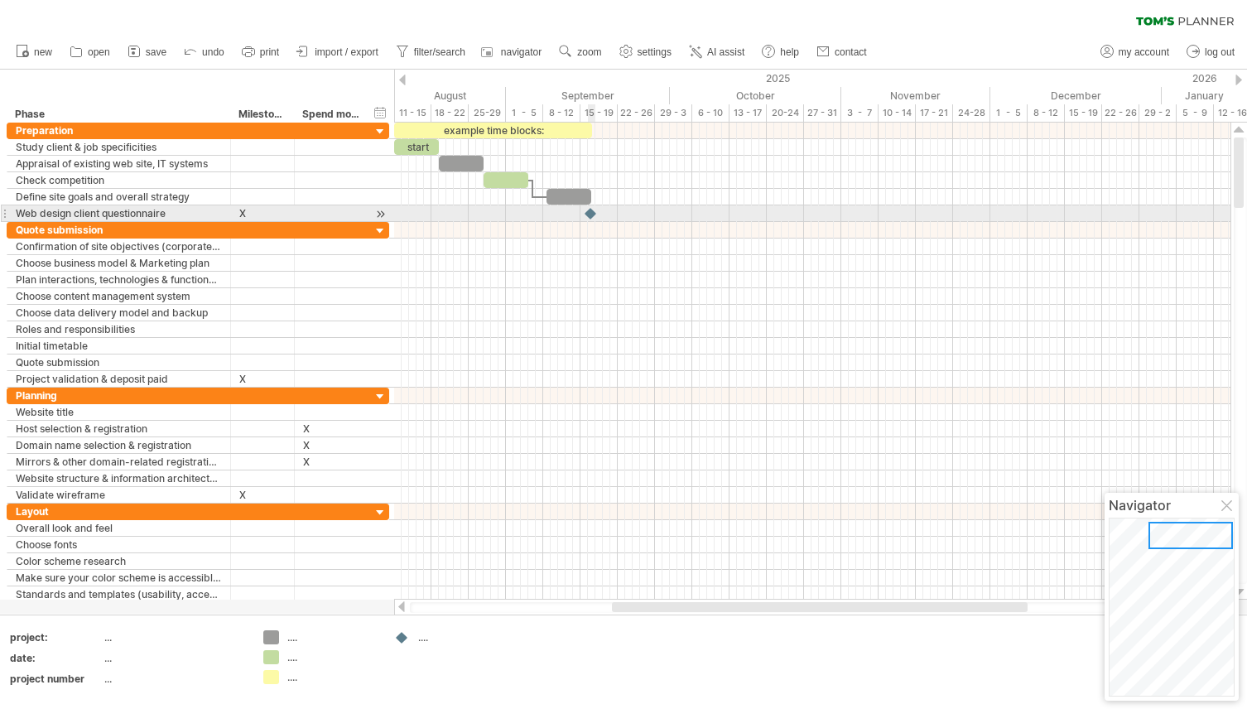
click at [589, 214] on div at bounding box center [591, 213] width 17 height 16
click at [589, 214] on div at bounding box center [591, 213] width 18 height 16
click at [589, 214] on div at bounding box center [591, 213] width 17 height 16
click at [589, 214] on div at bounding box center [591, 213] width 18 height 16
click at [262, 211] on div "X" at bounding box center [262, 213] width 46 height 16
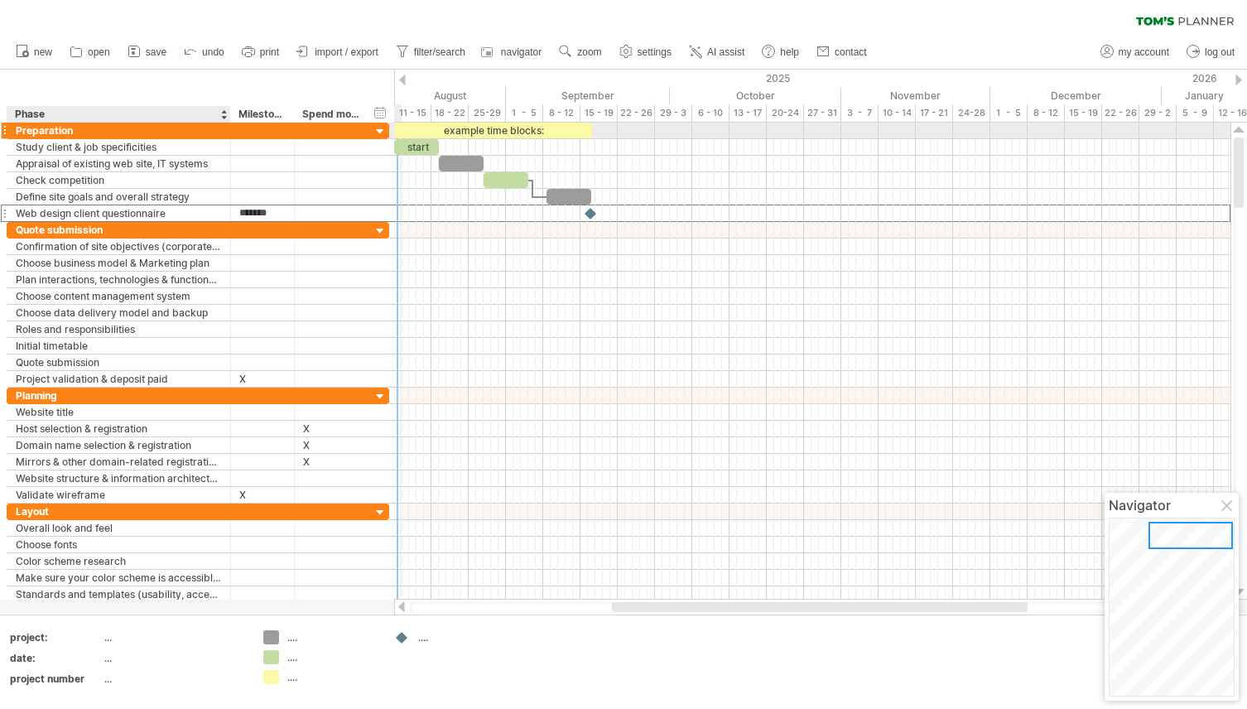
click at [136, 134] on div "Preparation" at bounding box center [119, 131] width 206 height 16
click at [0, 0] on input "**********" at bounding box center [0, 0] width 0 height 0
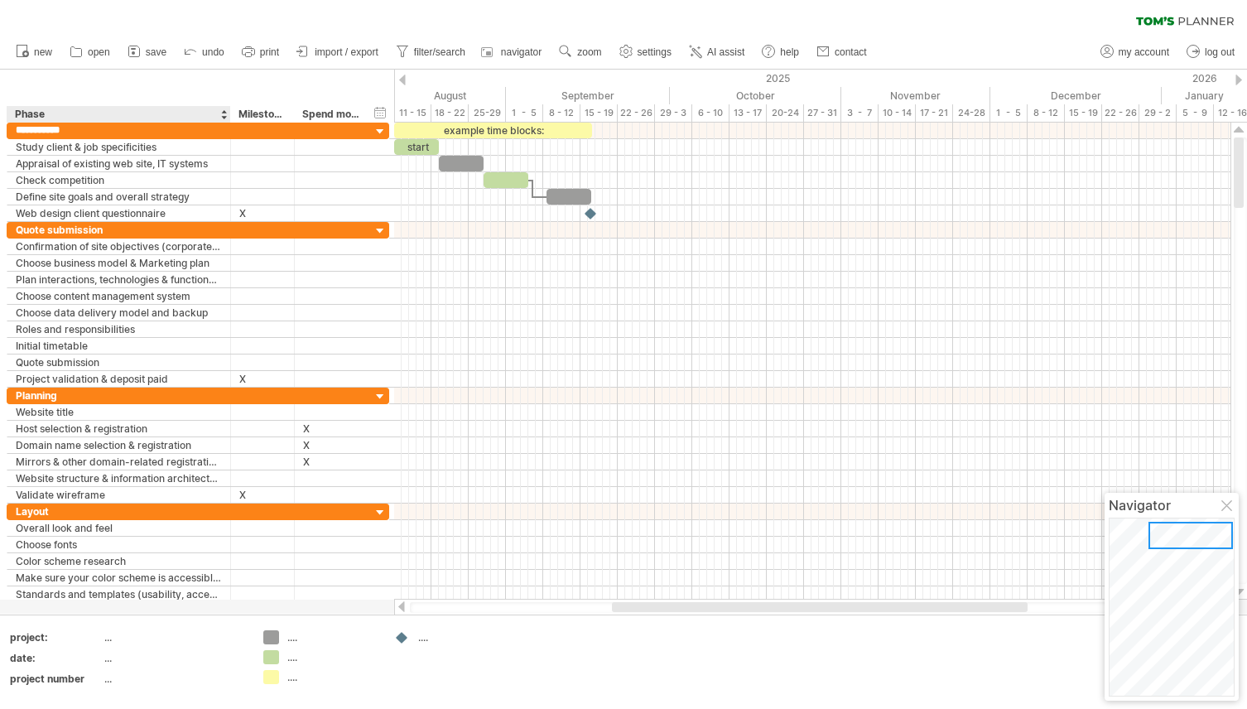
click at [160, 113] on div "Phase" at bounding box center [118, 114] width 206 height 17
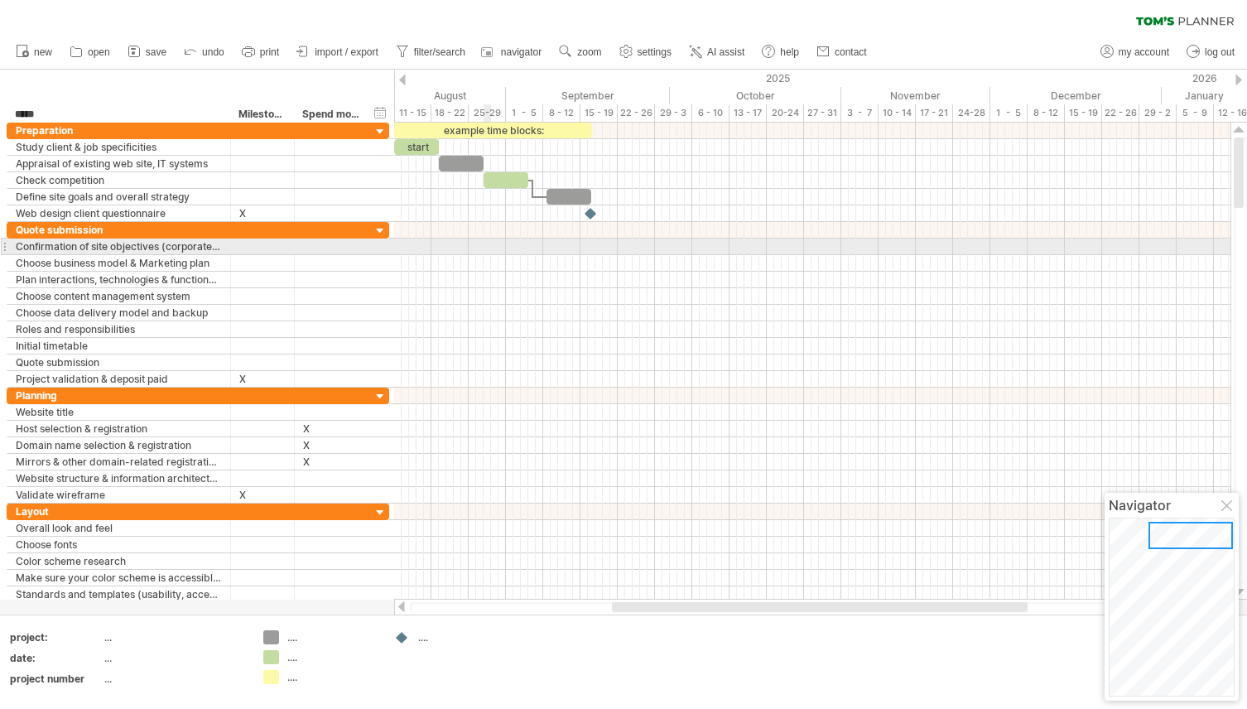
click at [484, 244] on div at bounding box center [812, 246] width 836 height 17
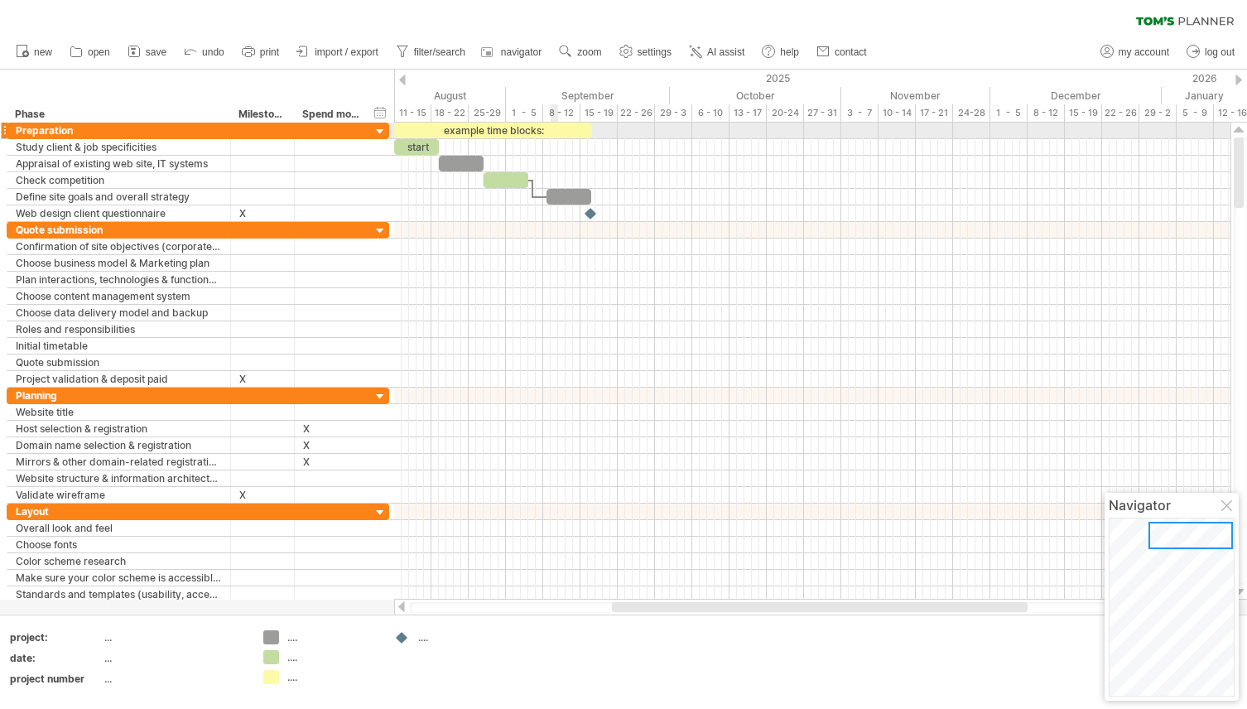
click at [557, 130] on div "example time blocks:" at bounding box center [493, 131] width 198 height 16
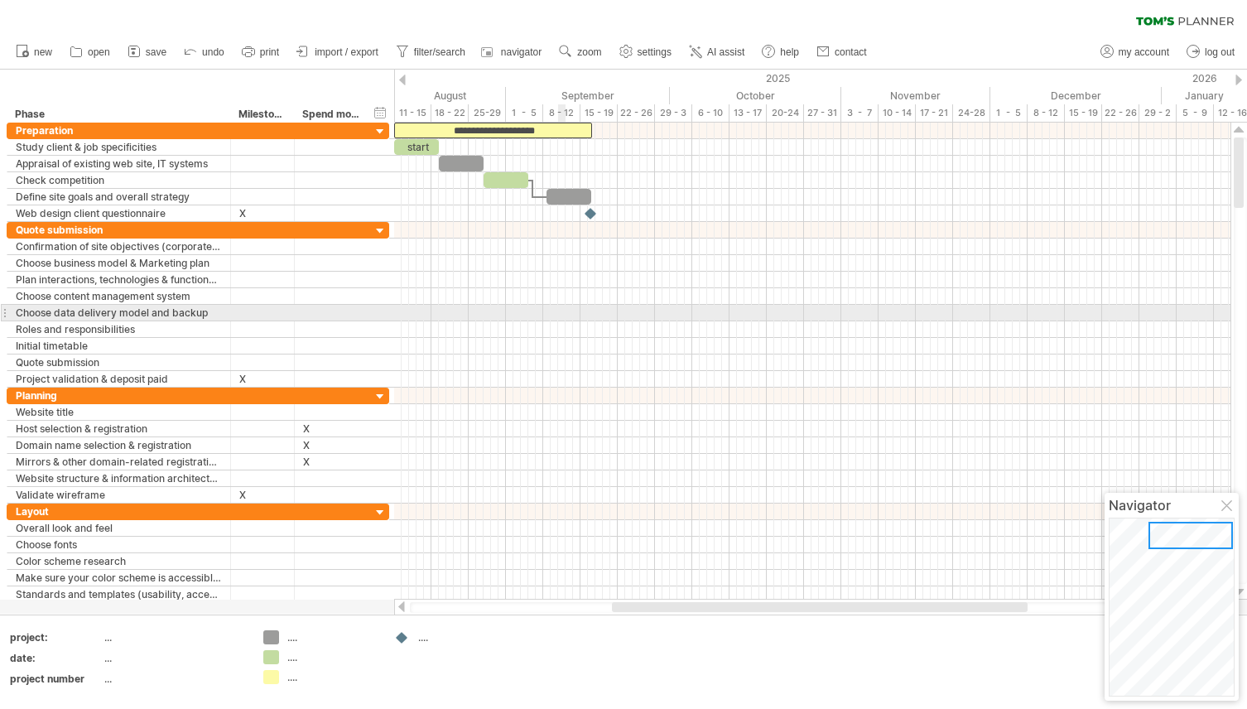
click at [560, 314] on div at bounding box center [812, 313] width 836 height 17
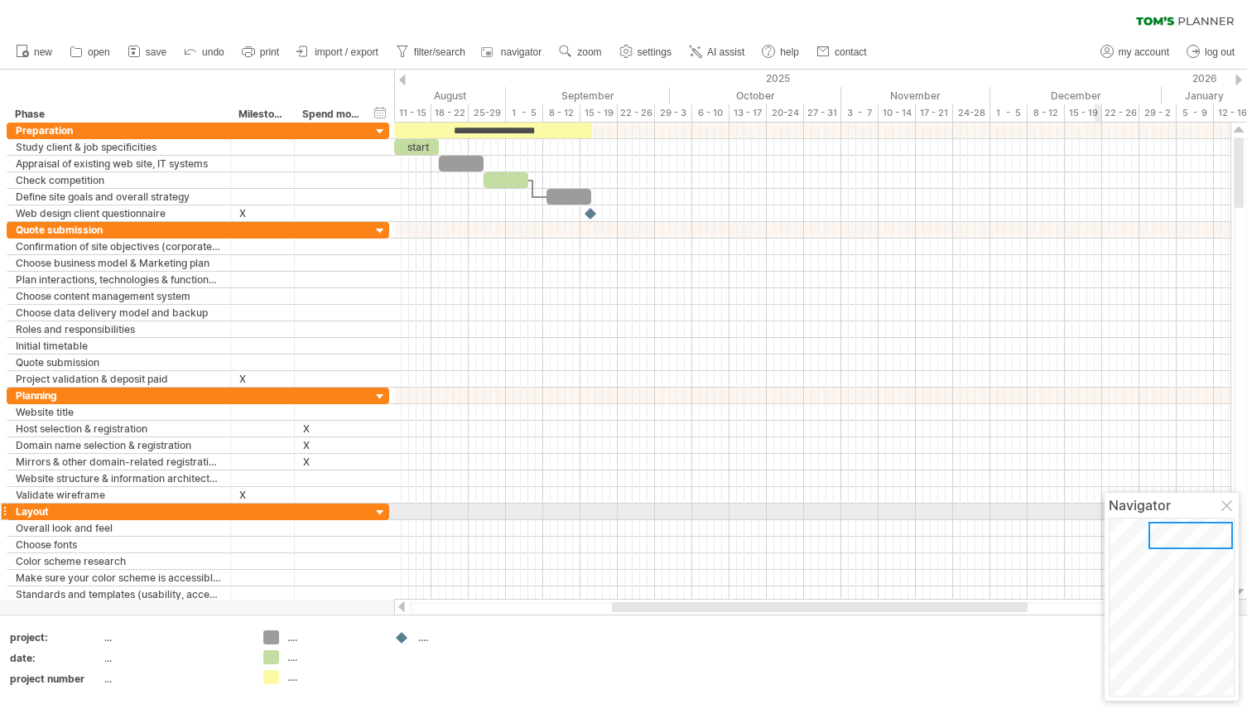
click at [1226, 507] on div at bounding box center [1227, 506] width 13 height 13
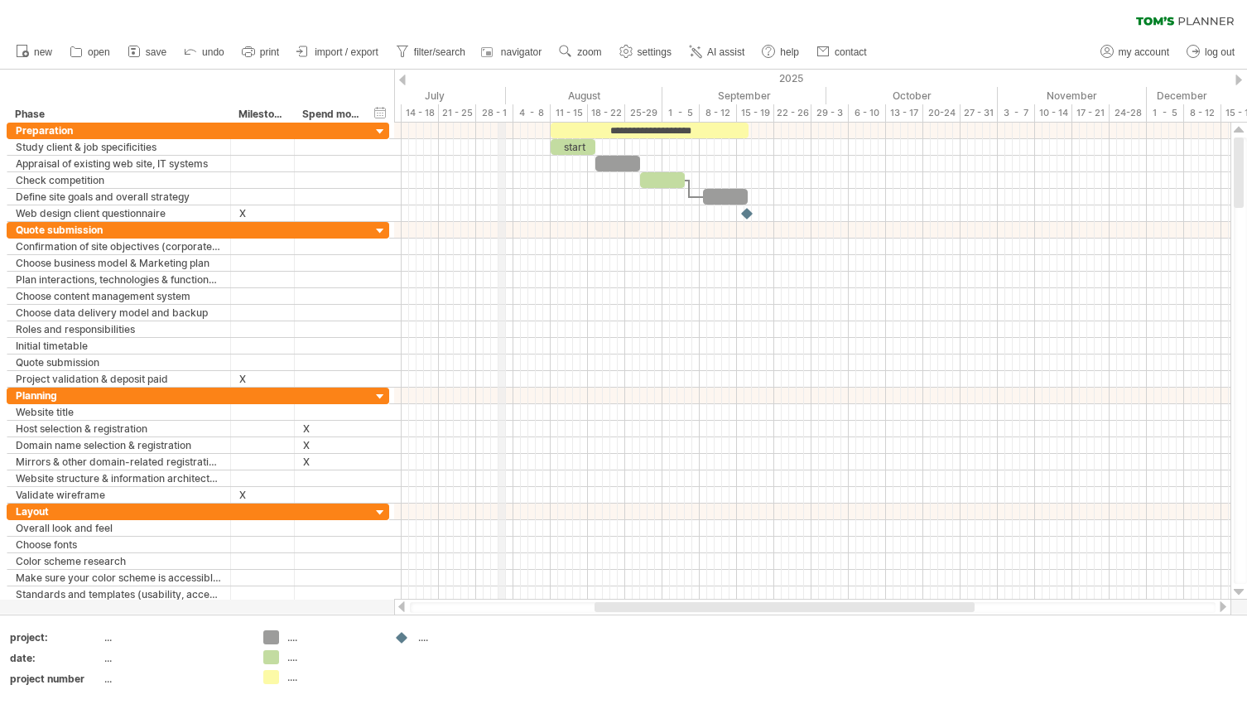
drag, startPoint x: 536, startPoint y: 90, endPoint x: 504, endPoint y: 111, distance: 37.7
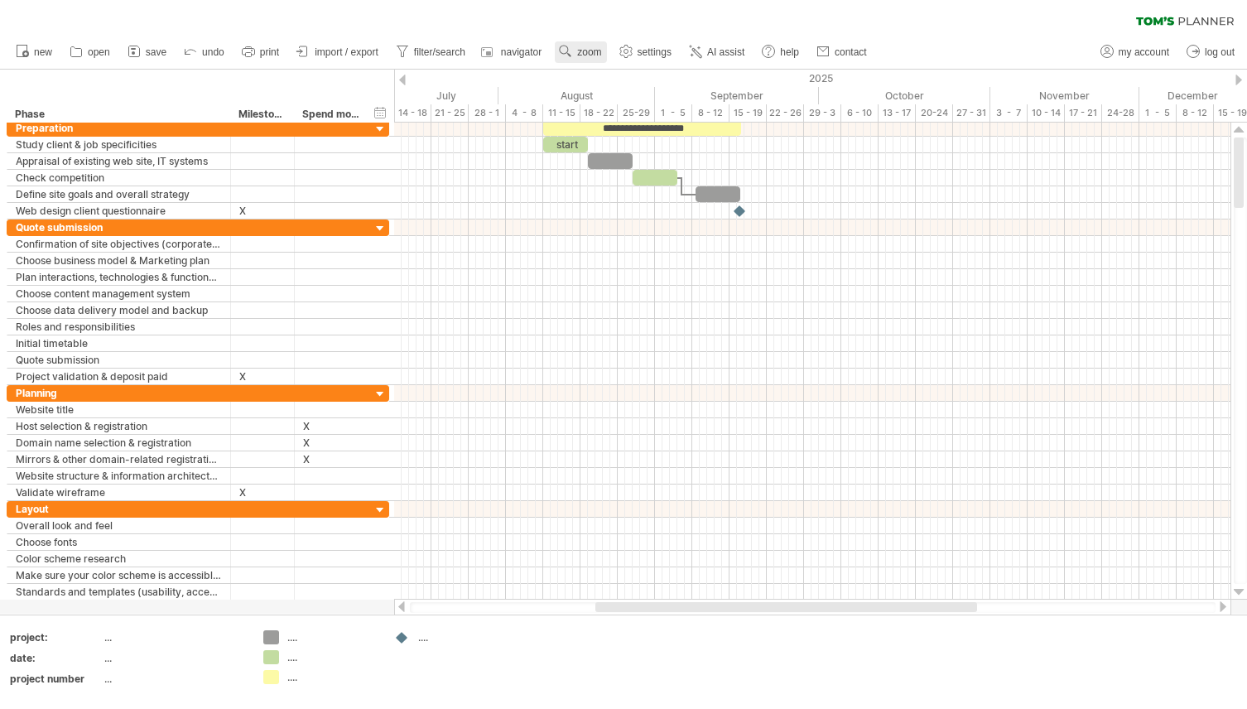
click at [589, 50] on span "zoom" at bounding box center [589, 52] width 24 height 12
click at [640, 97] on div "Week" at bounding box center [644, 97] width 92 height 26
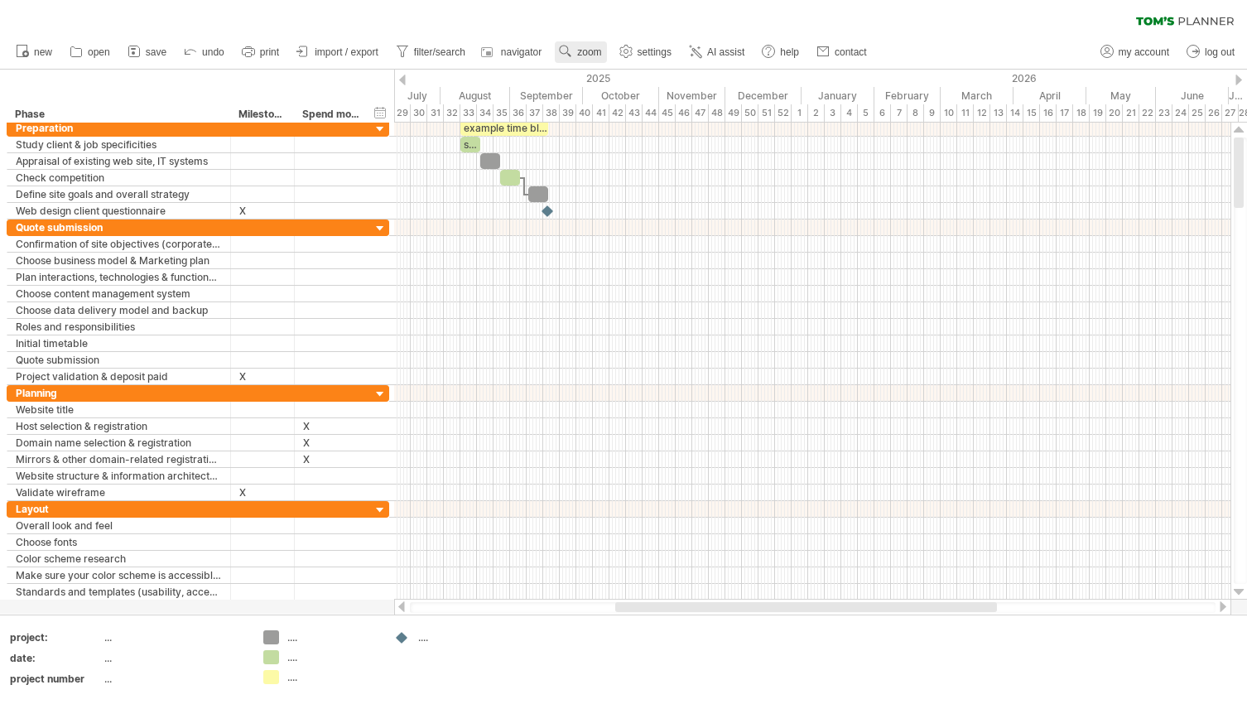
click at [568, 49] on use at bounding box center [565, 51] width 17 height 17
click at [594, 119] on div "Day" at bounding box center [622, 123] width 92 height 26
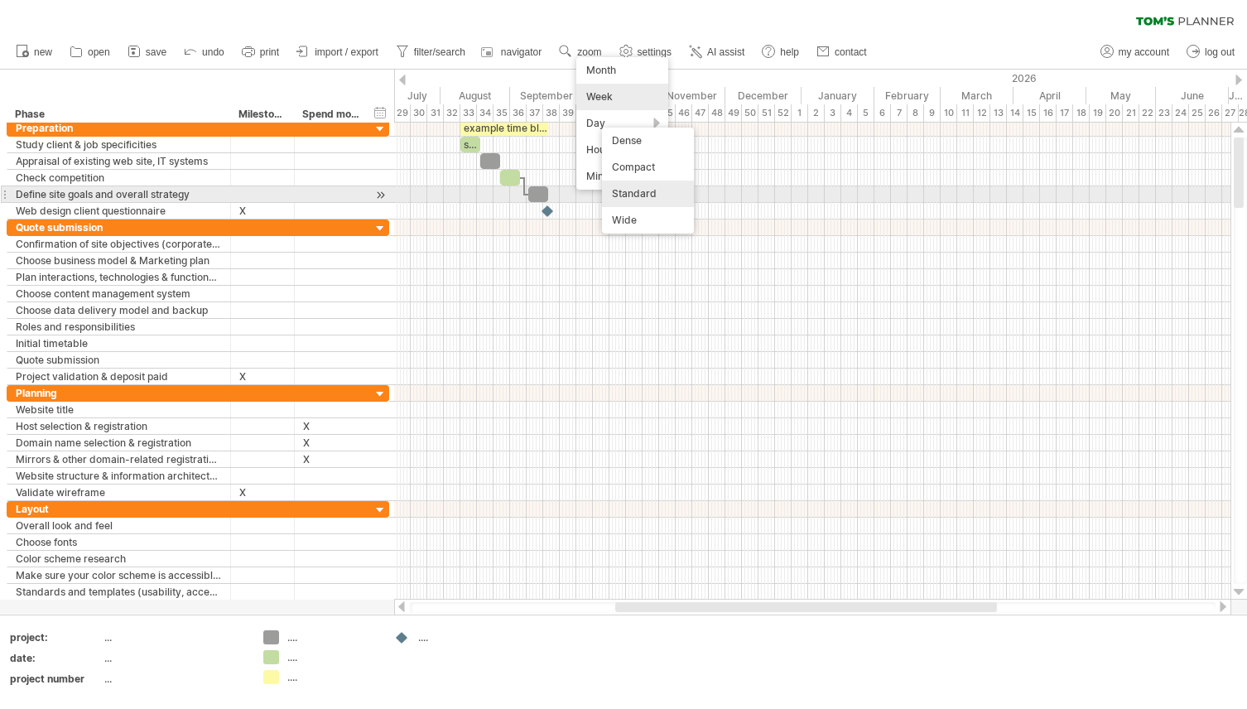
click at [625, 196] on div "Standard" at bounding box center [648, 193] width 92 height 26
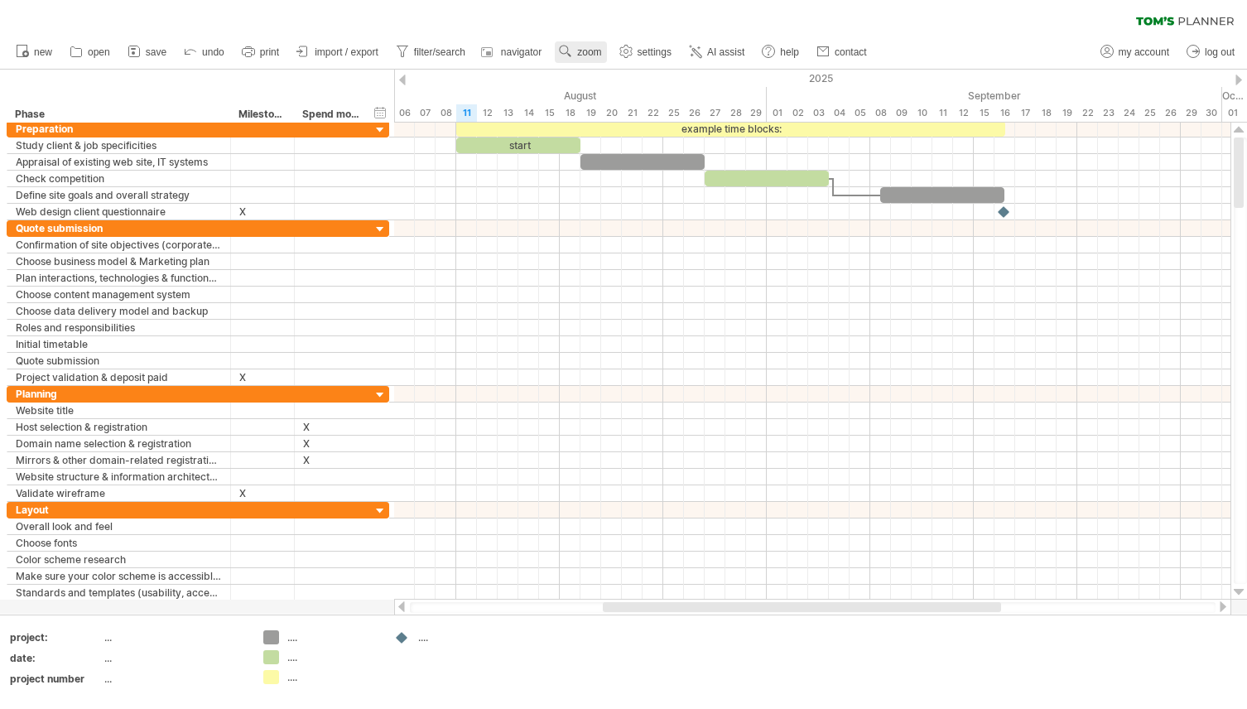
click at [591, 51] on span "zoom" at bounding box center [589, 52] width 24 height 12
click at [644, 123] on div "Day" at bounding box center [645, 126] width 92 height 26
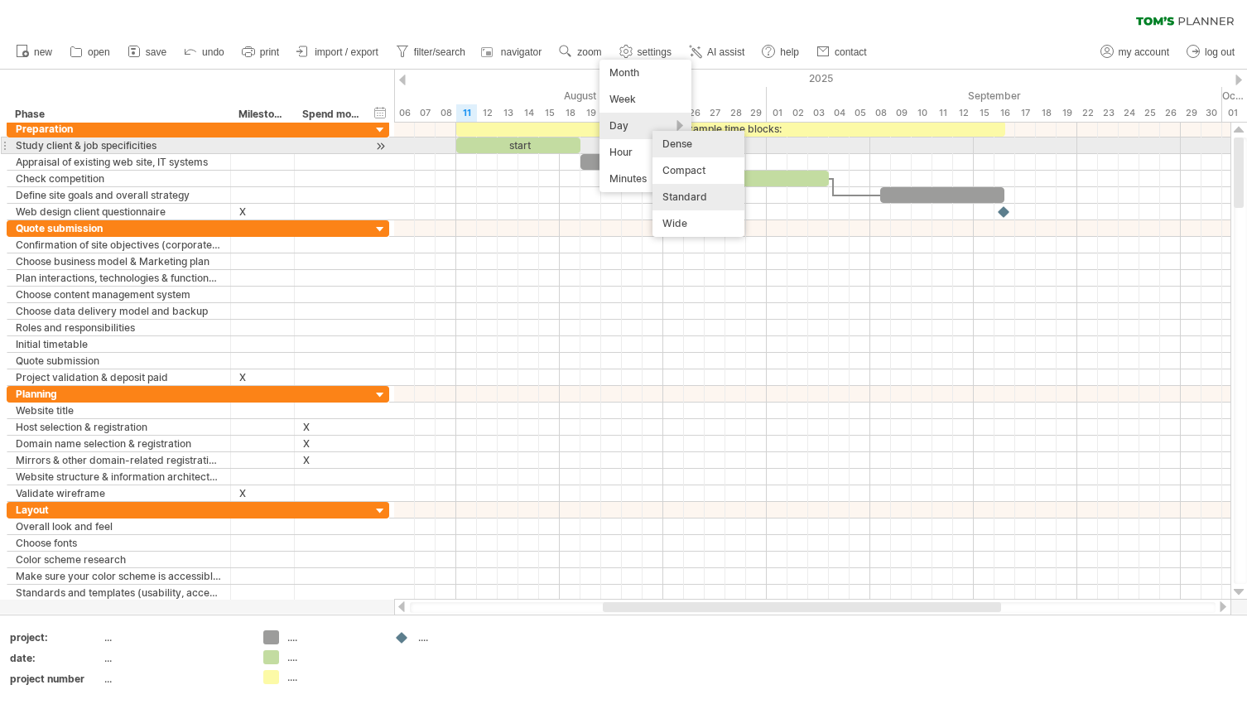
click at [688, 146] on div "Dense" at bounding box center [698, 144] width 92 height 26
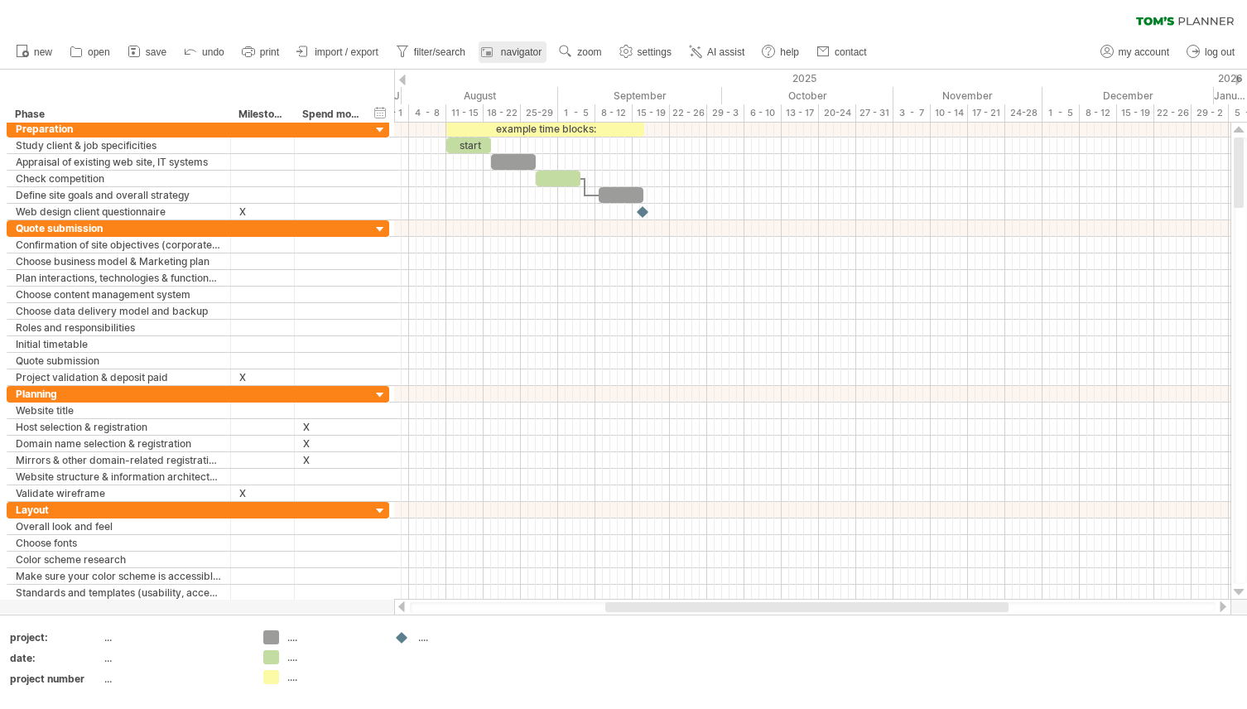
click at [540, 56] on span "navigator" at bounding box center [521, 52] width 41 height 12
click at [579, 52] on span "zoom" at bounding box center [589, 52] width 24 height 12
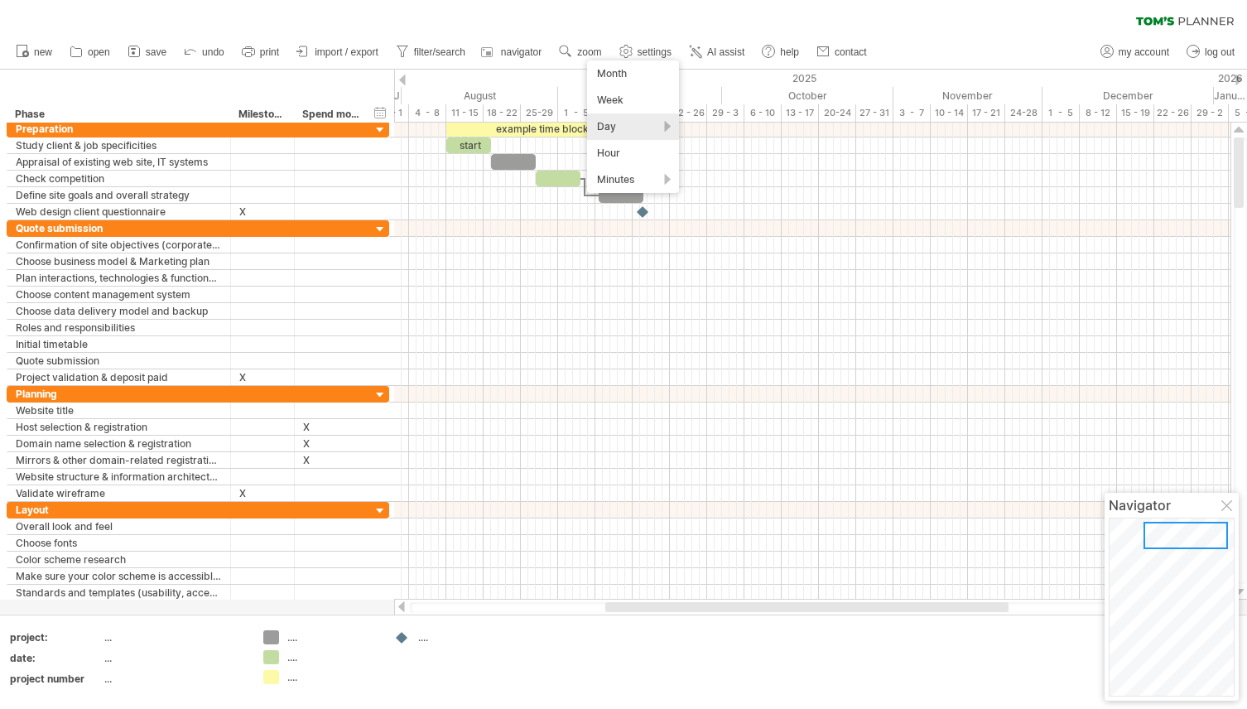
click at [607, 118] on div "Day" at bounding box center [633, 126] width 92 height 26
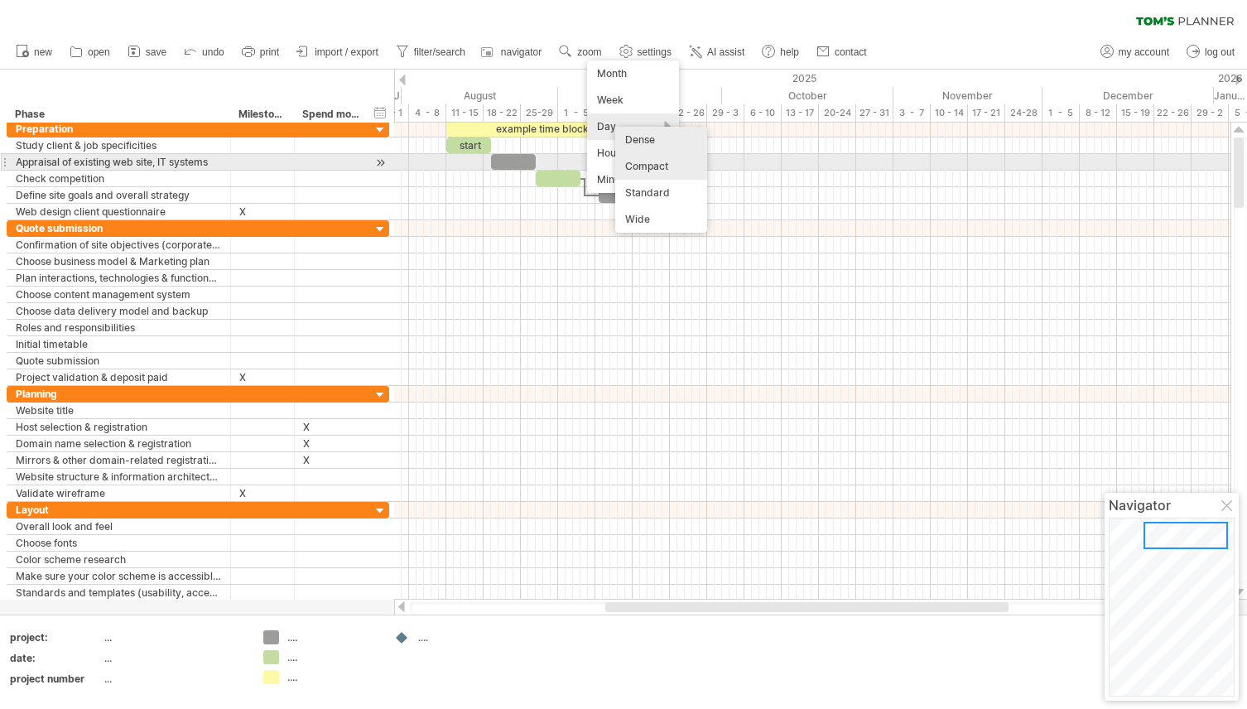
click at [649, 170] on div "Compact" at bounding box center [661, 166] width 92 height 26
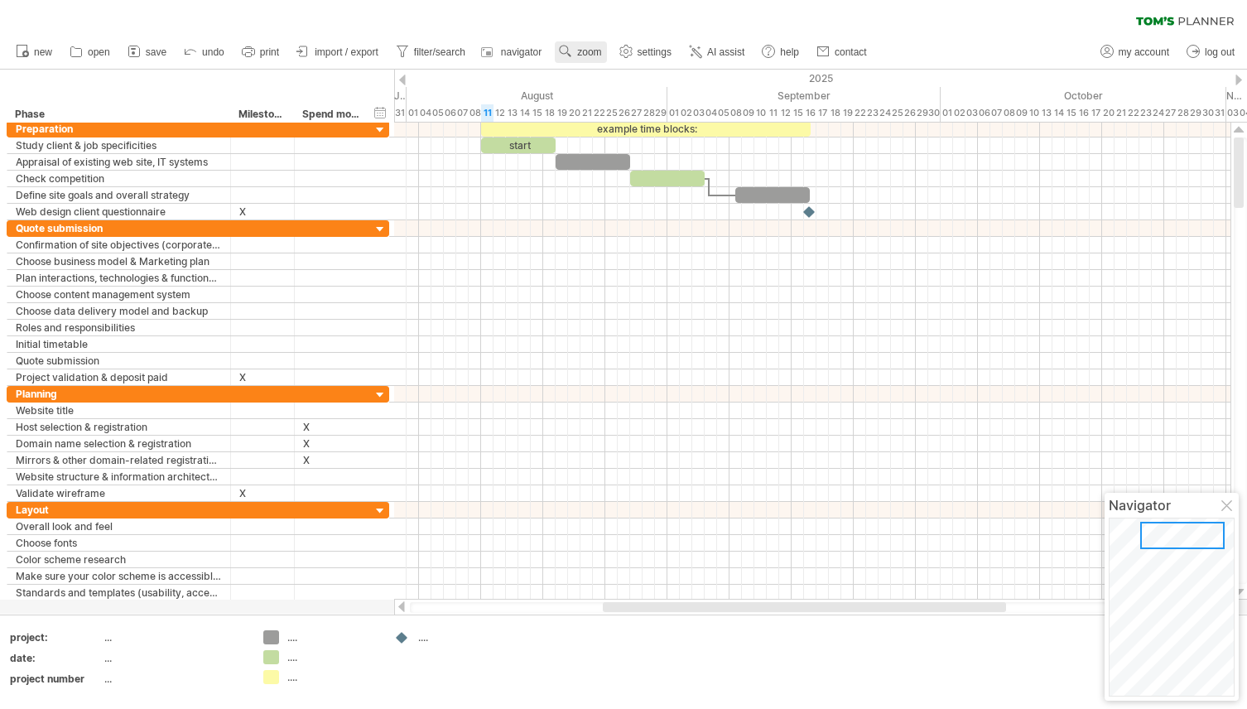
click at [593, 51] on span "zoom" at bounding box center [589, 52] width 24 height 12
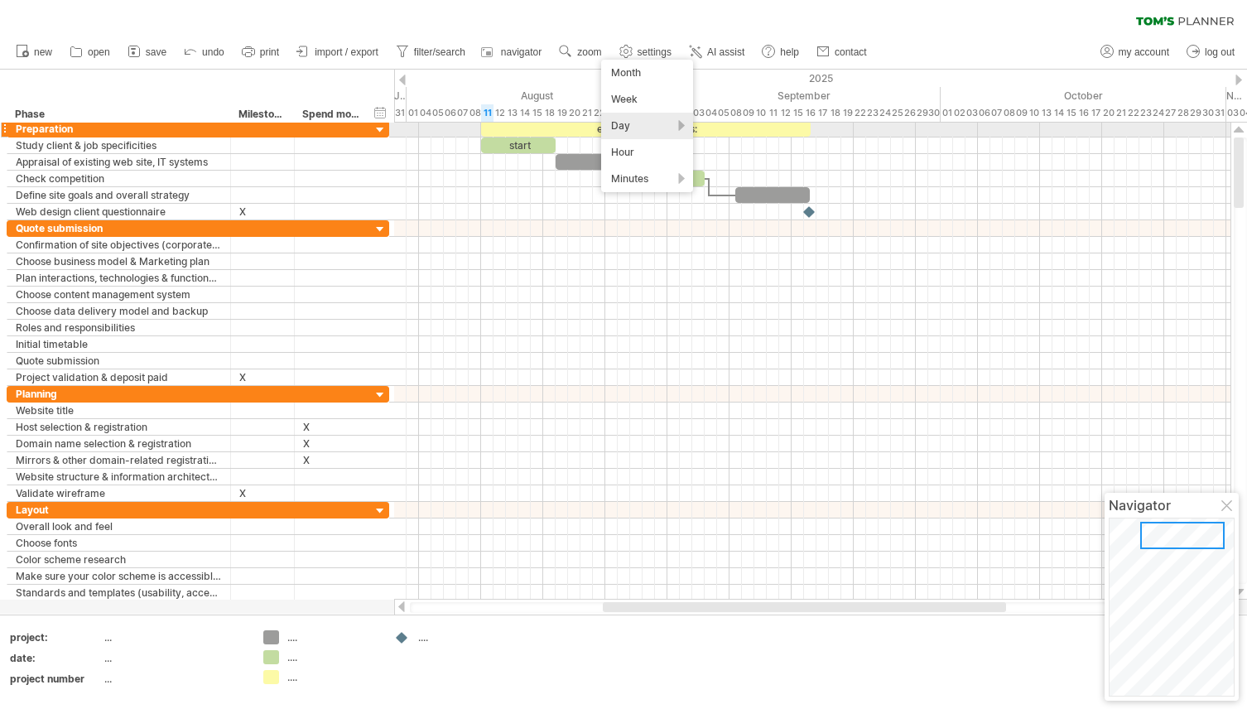
click at [639, 127] on div "Day" at bounding box center [647, 126] width 92 height 26
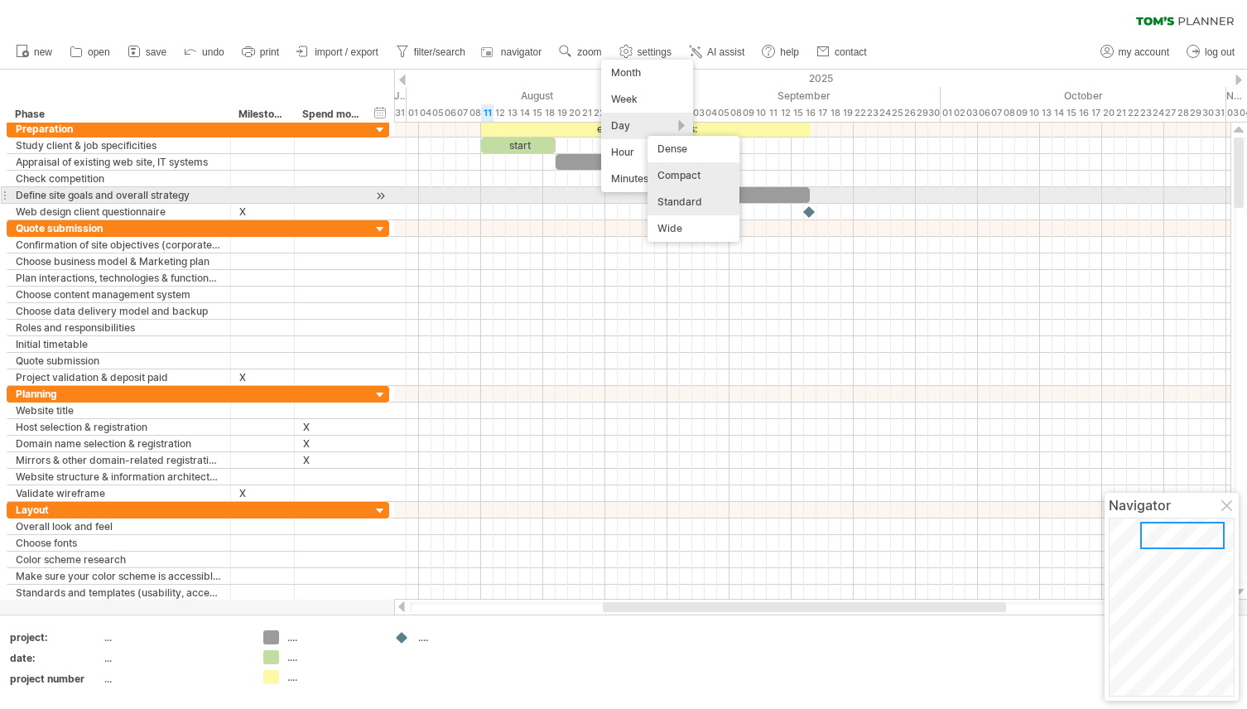
click at [711, 203] on div "Standard" at bounding box center [693, 202] width 92 height 26
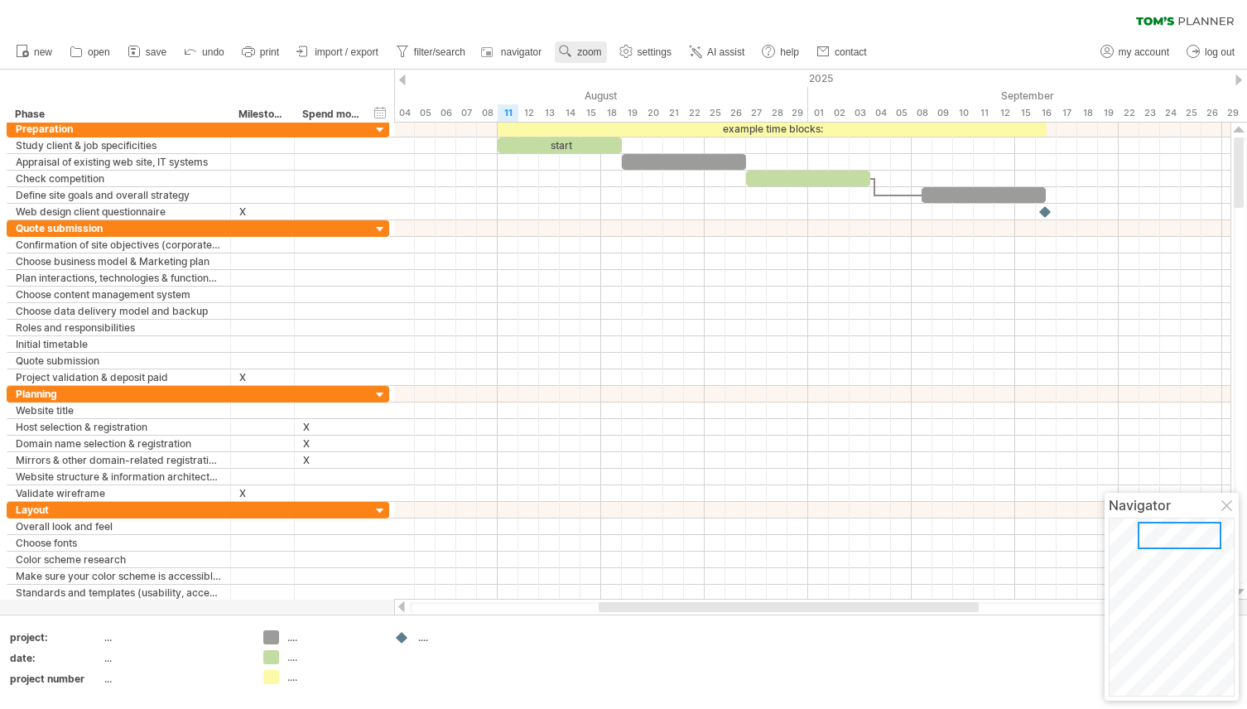
click at [603, 57] on link "zoom" at bounding box center [580, 52] width 51 height 22
click at [628, 111] on div "Week" at bounding box center [658, 105] width 92 height 26
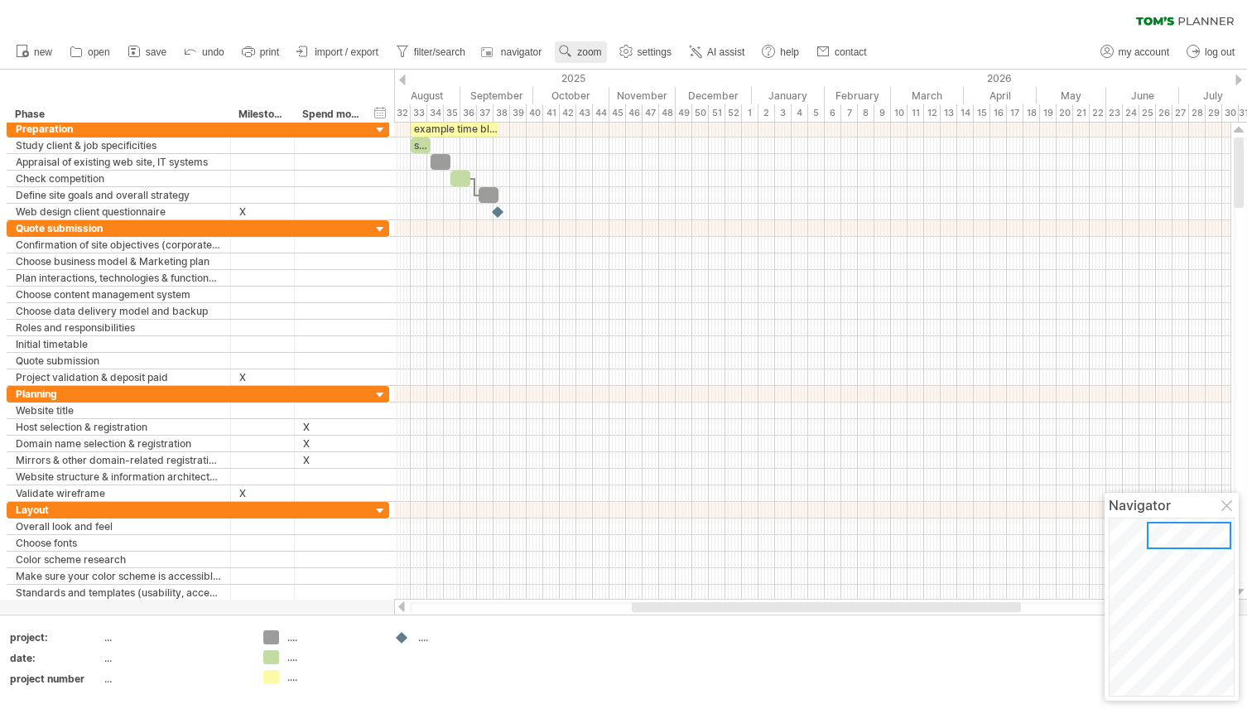
click at [588, 49] on span "zoom" at bounding box center [589, 52] width 24 height 12
click at [610, 73] on div "Month" at bounding box center [642, 70] width 92 height 26
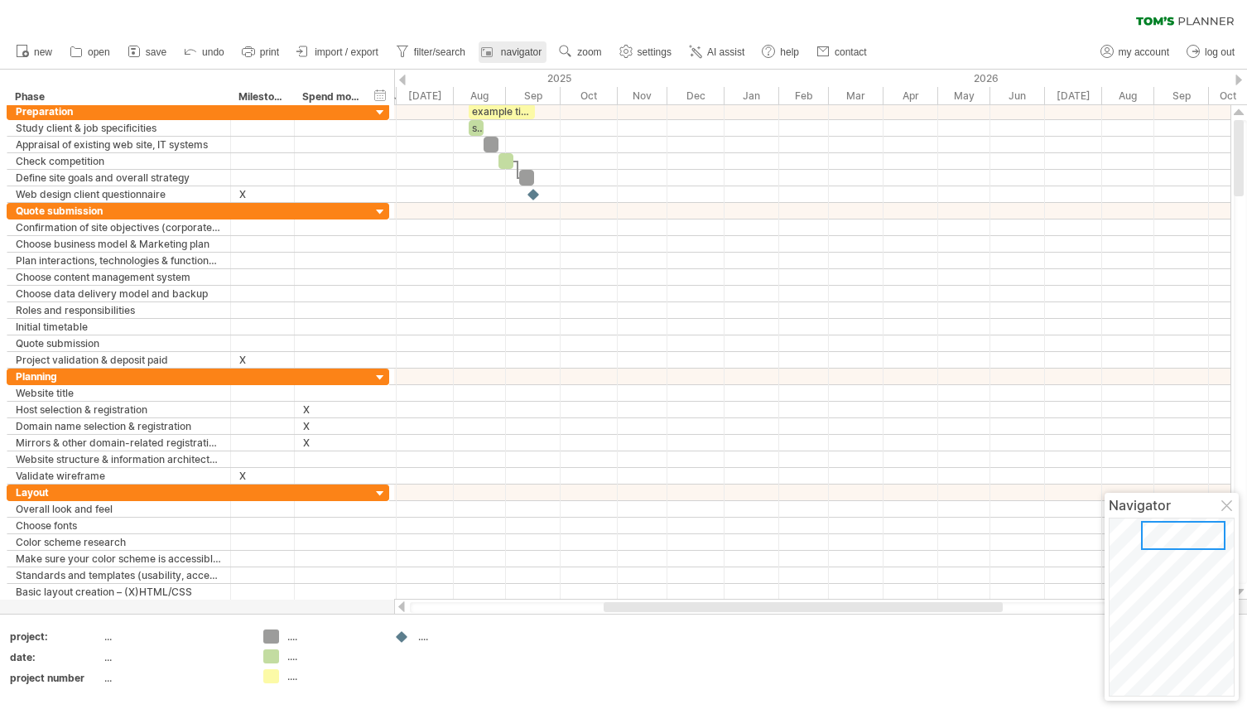
click at [530, 52] on span "navigator" at bounding box center [521, 52] width 41 height 12
click at [523, 52] on span "navigator" at bounding box center [521, 52] width 41 height 12
click at [569, 52] on use at bounding box center [565, 51] width 17 height 17
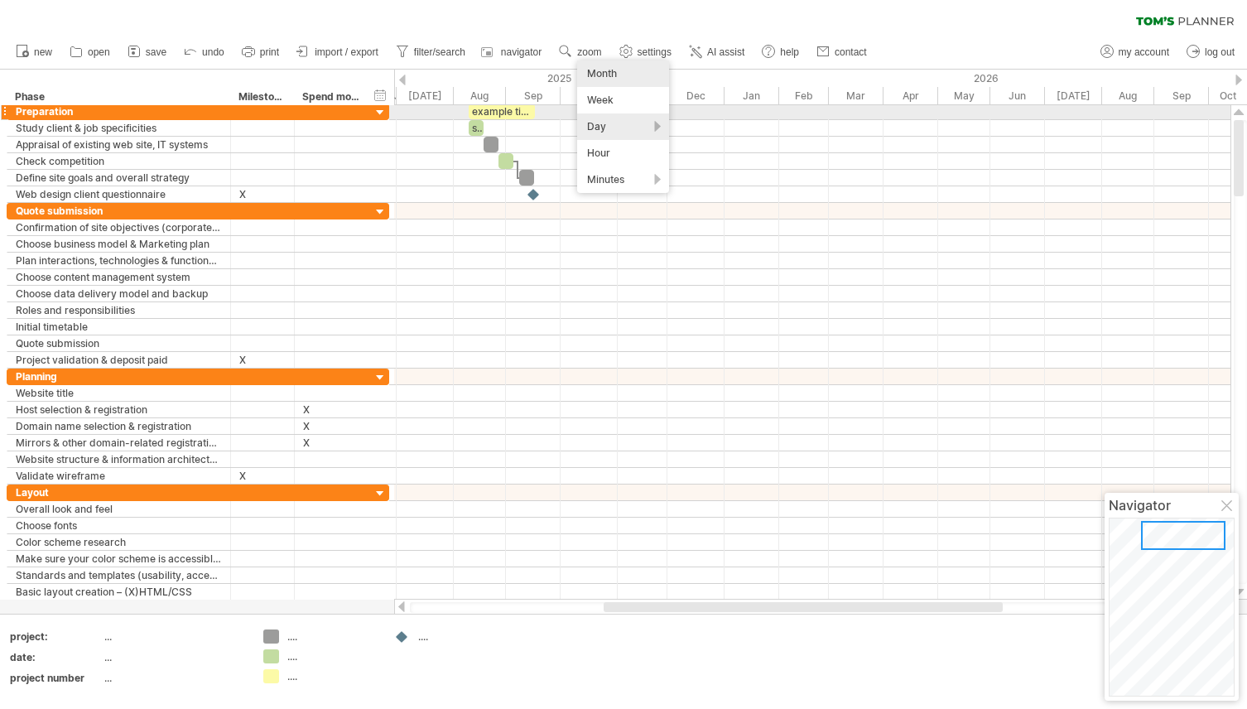
click at [589, 116] on div "Day" at bounding box center [623, 126] width 92 height 26
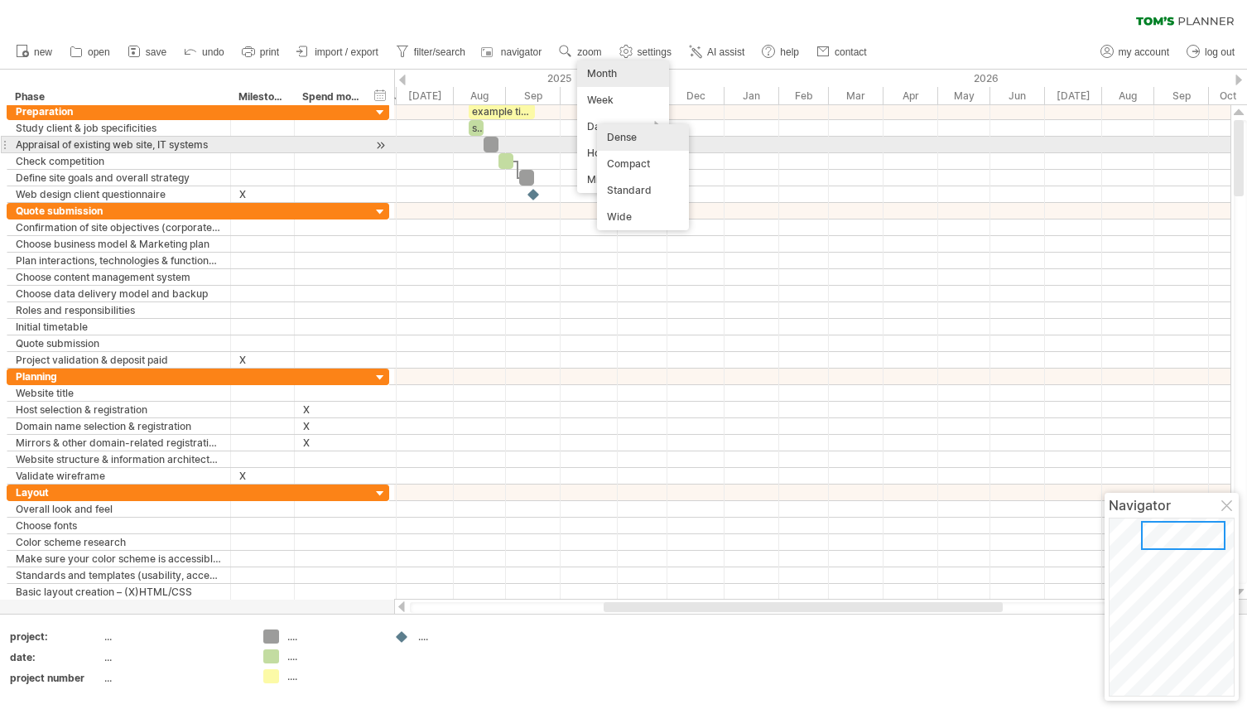
click at [624, 137] on div "Dense" at bounding box center [643, 137] width 92 height 26
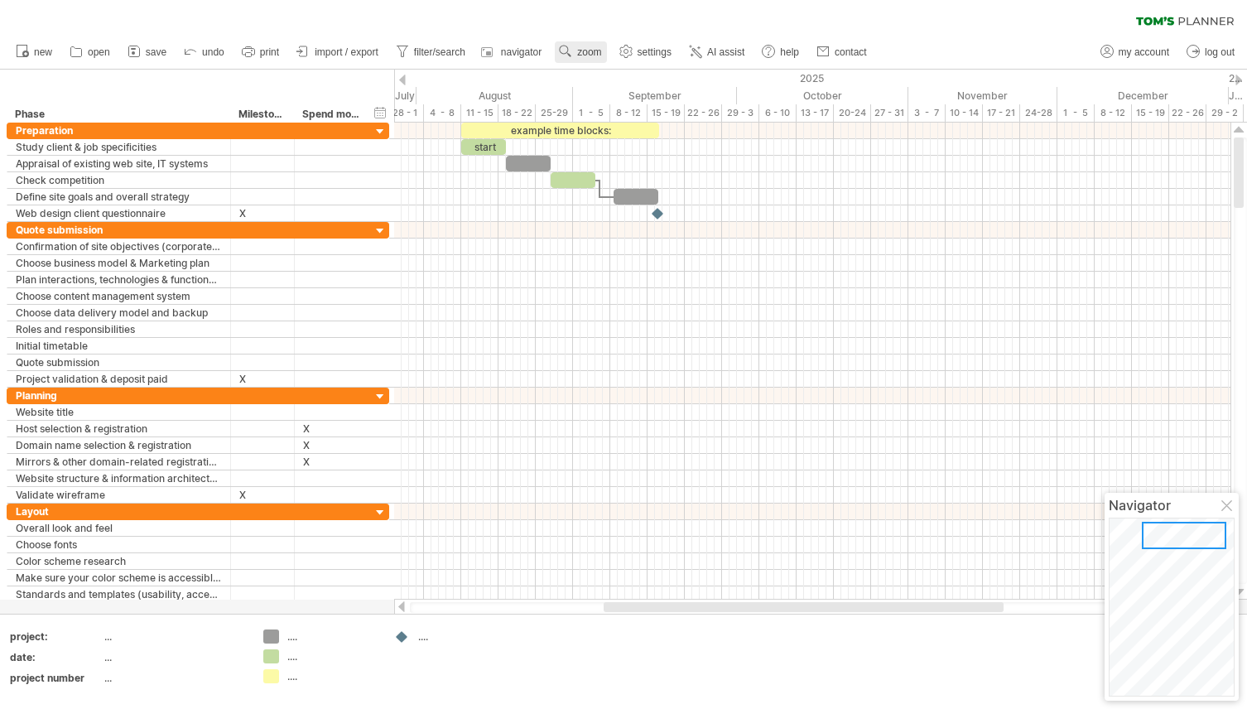
click at [586, 45] on link "zoom" at bounding box center [580, 52] width 51 height 22
click at [613, 113] on div "Day" at bounding box center [640, 119] width 92 height 26
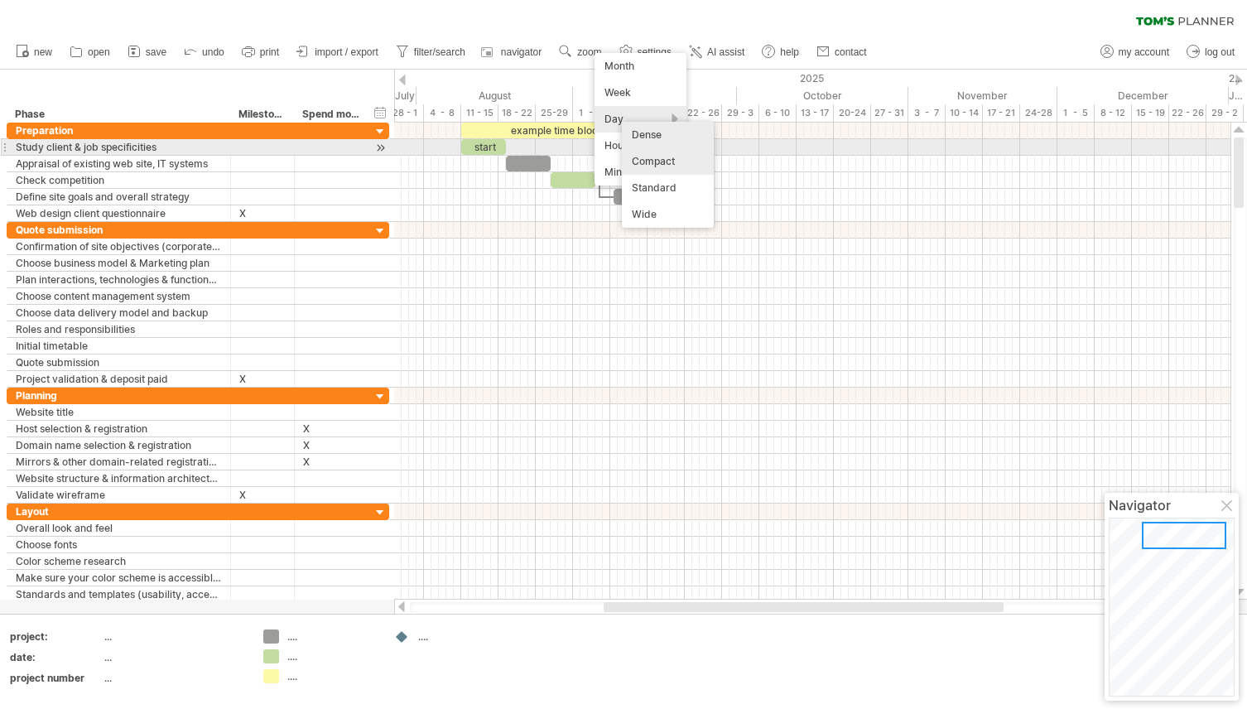
click at [652, 161] on div "Compact" at bounding box center [668, 161] width 92 height 26
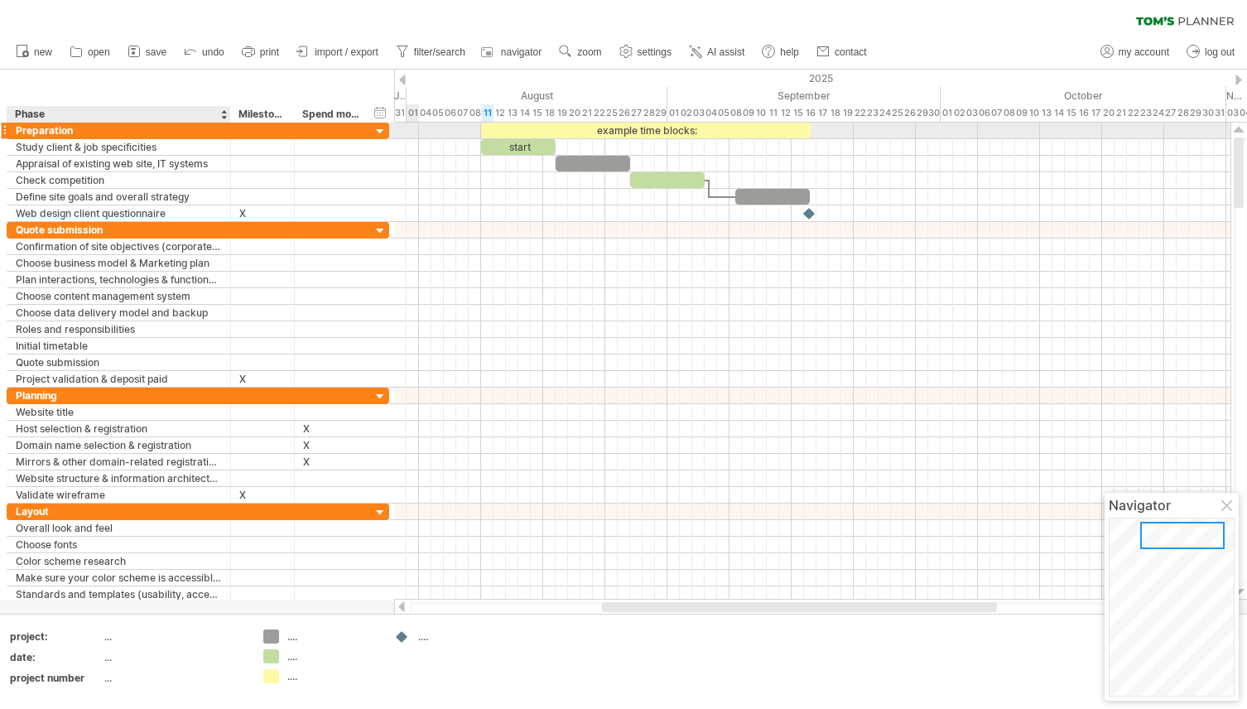
click at [79, 133] on div "Preparation" at bounding box center [119, 131] width 206 height 16
click at [79, 133] on input "**********" at bounding box center [119, 131] width 206 height 16
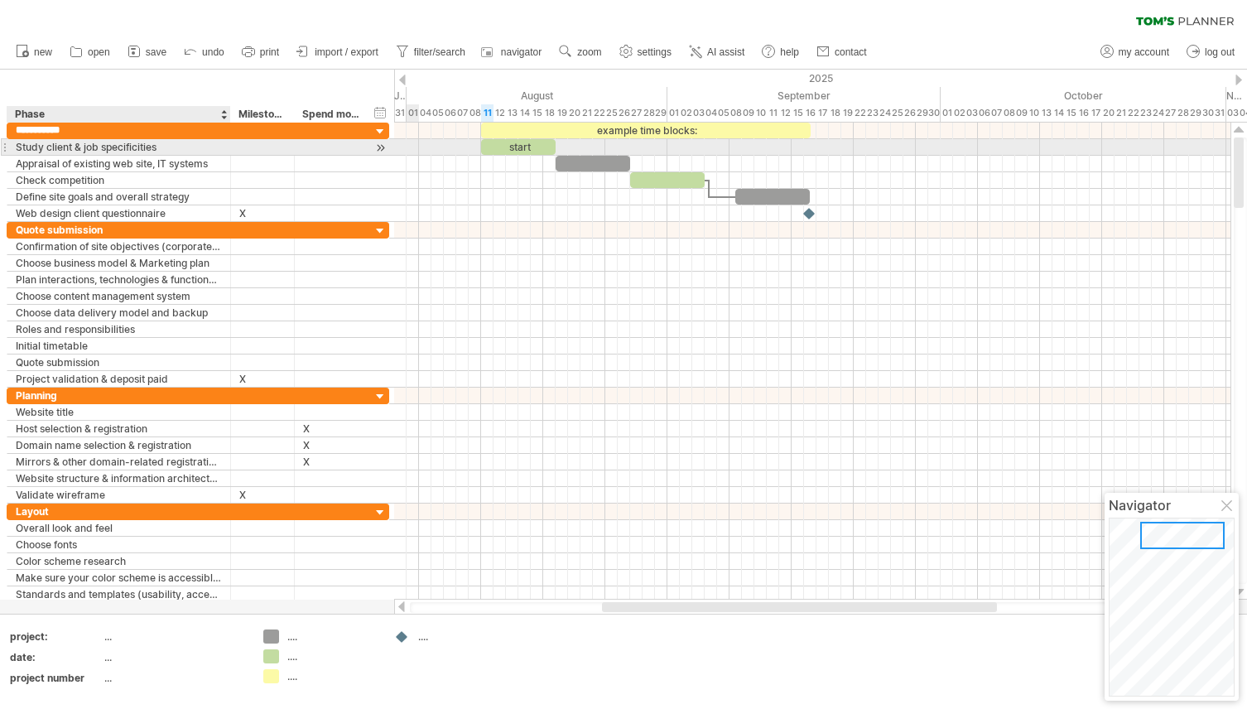
click at [84, 150] on div "Study client & job specificities" at bounding box center [119, 147] width 206 height 16
drag, startPoint x: 47, startPoint y: 147, endPoint x: 168, endPoint y: 146, distance: 120.9
click at [168, 146] on input "**********" at bounding box center [119, 147] width 206 height 16
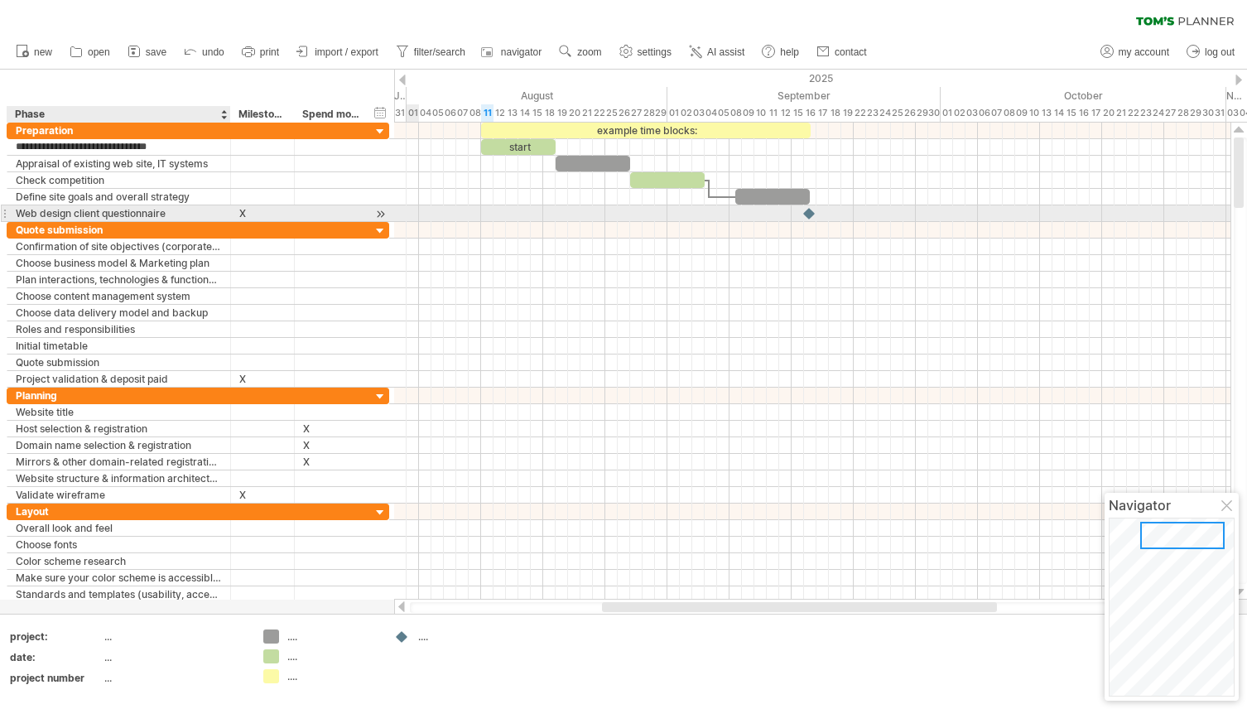
click at [137, 218] on div "Web design client questionnaire" at bounding box center [119, 213] width 206 height 16
click at [137, 218] on input "**********" at bounding box center [119, 213] width 206 height 16
type input "**********"
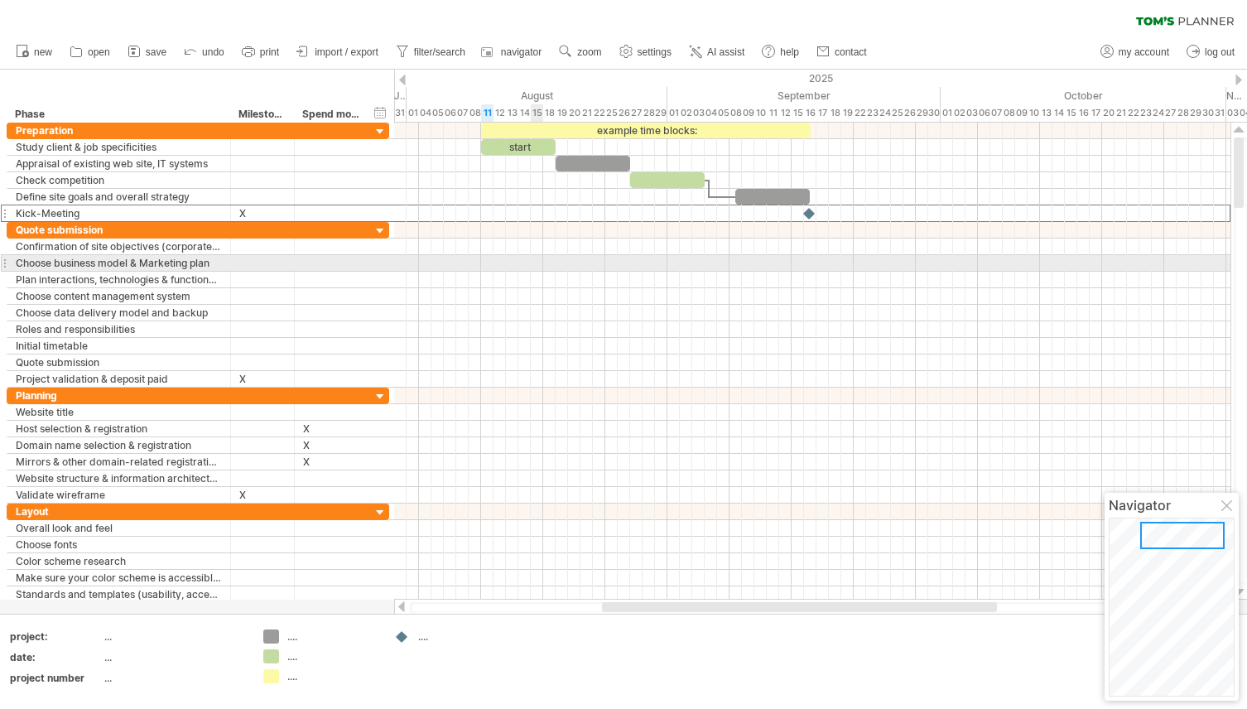
click at [537, 278] on div at bounding box center [812, 280] width 836 height 17
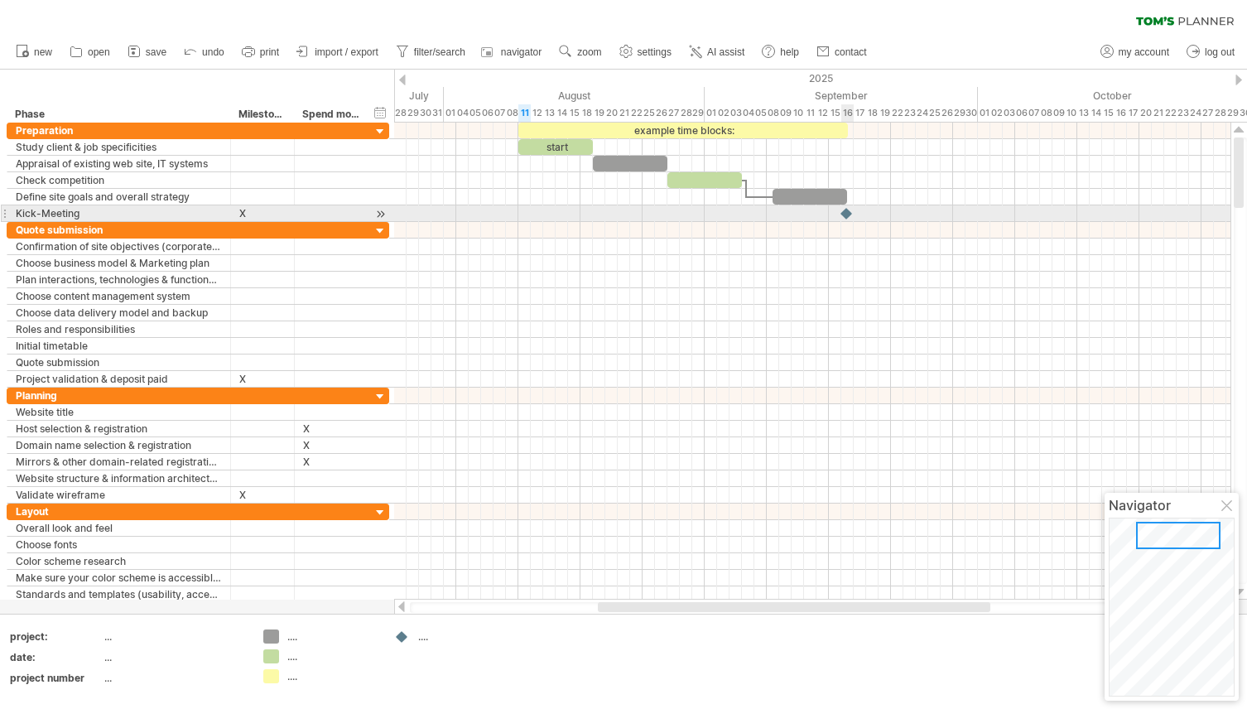
click at [846, 216] on div at bounding box center [847, 213] width 17 height 16
click at [846, 216] on div at bounding box center [847, 213] width 18 height 16
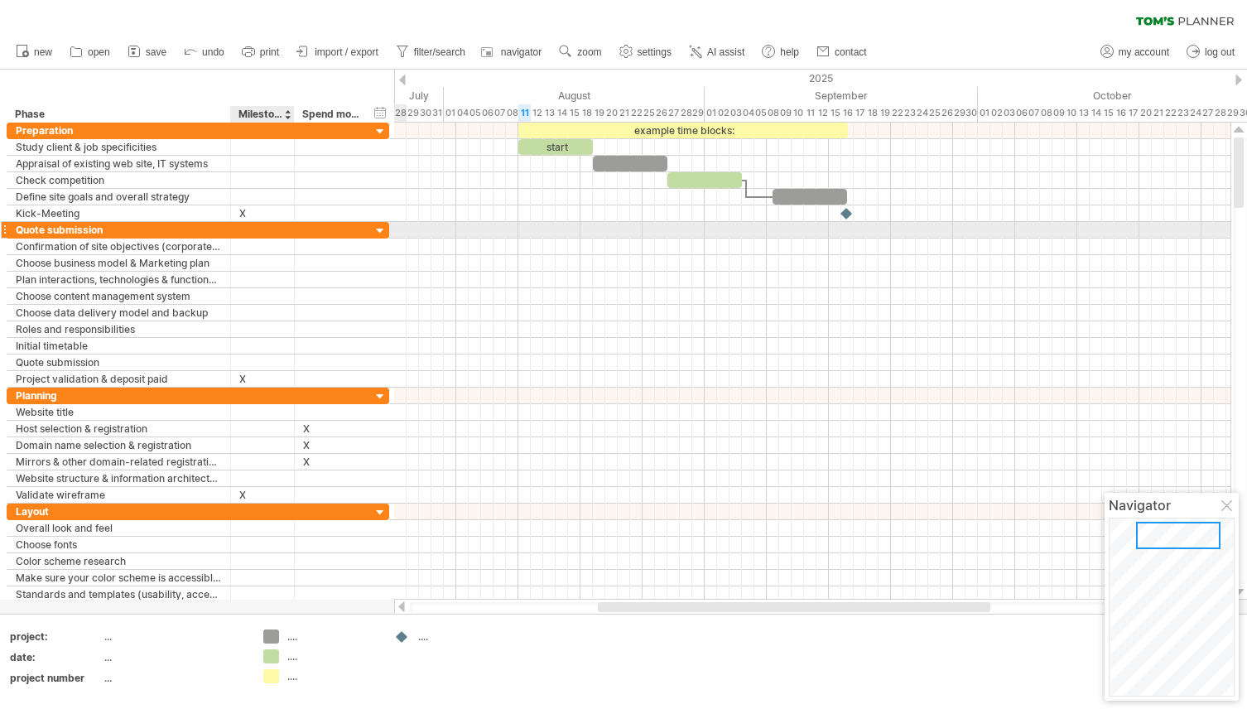
click at [282, 229] on div at bounding box center [262, 230] width 46 height 16
click at [251, 60] on div at bounding box center [248, 52] width 17 height 17
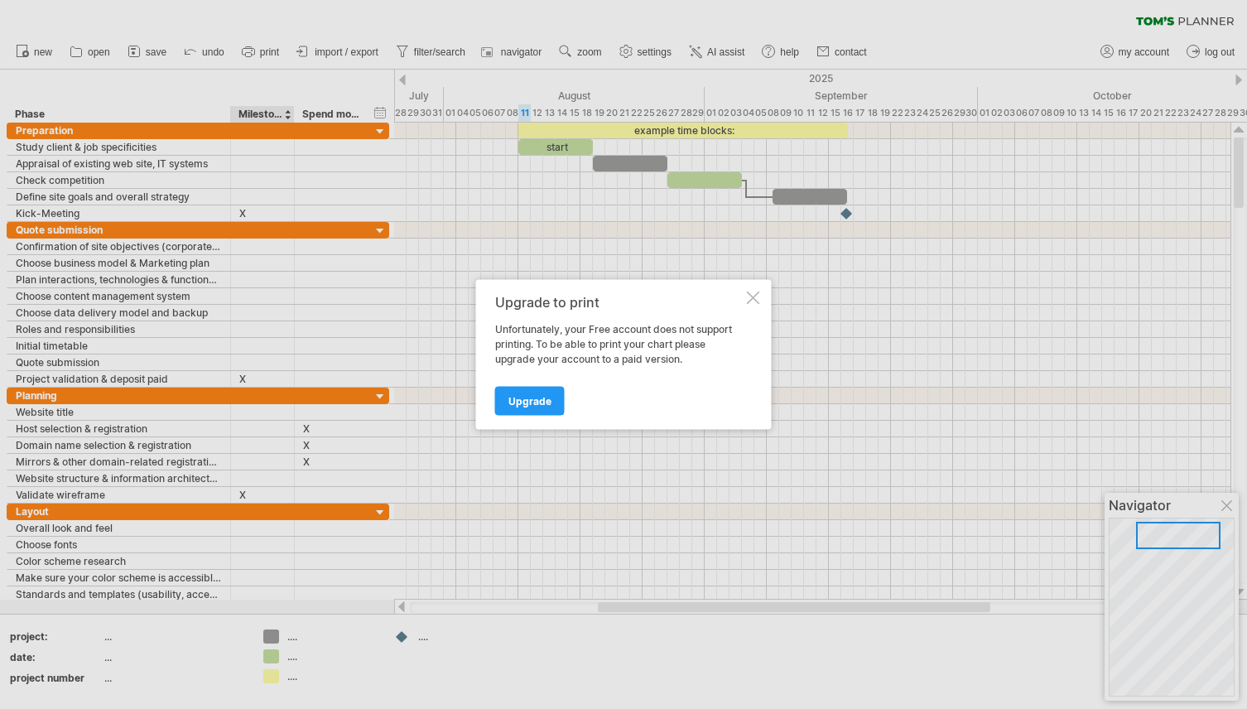
click at [757, 296] on div at bounding box center [753, 297] width 13 height 13
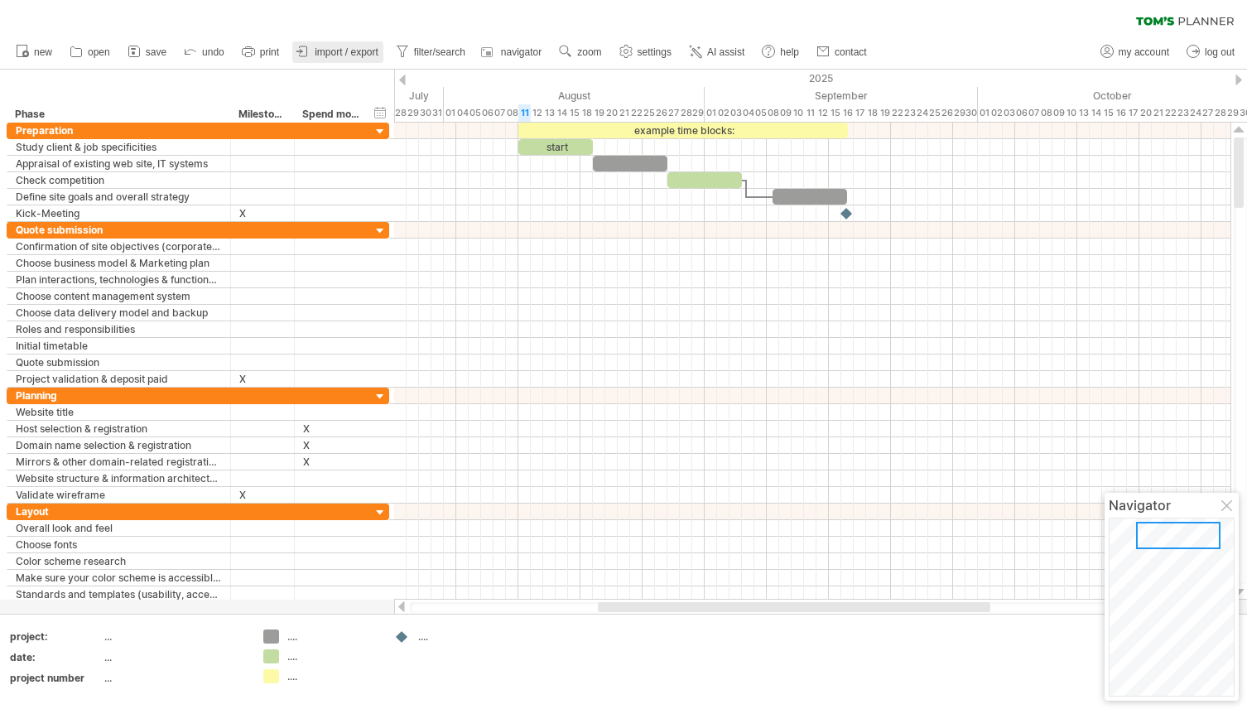
click at [348, 56] on span "import / export" at bounding box center [347, 52] width 64 height 12
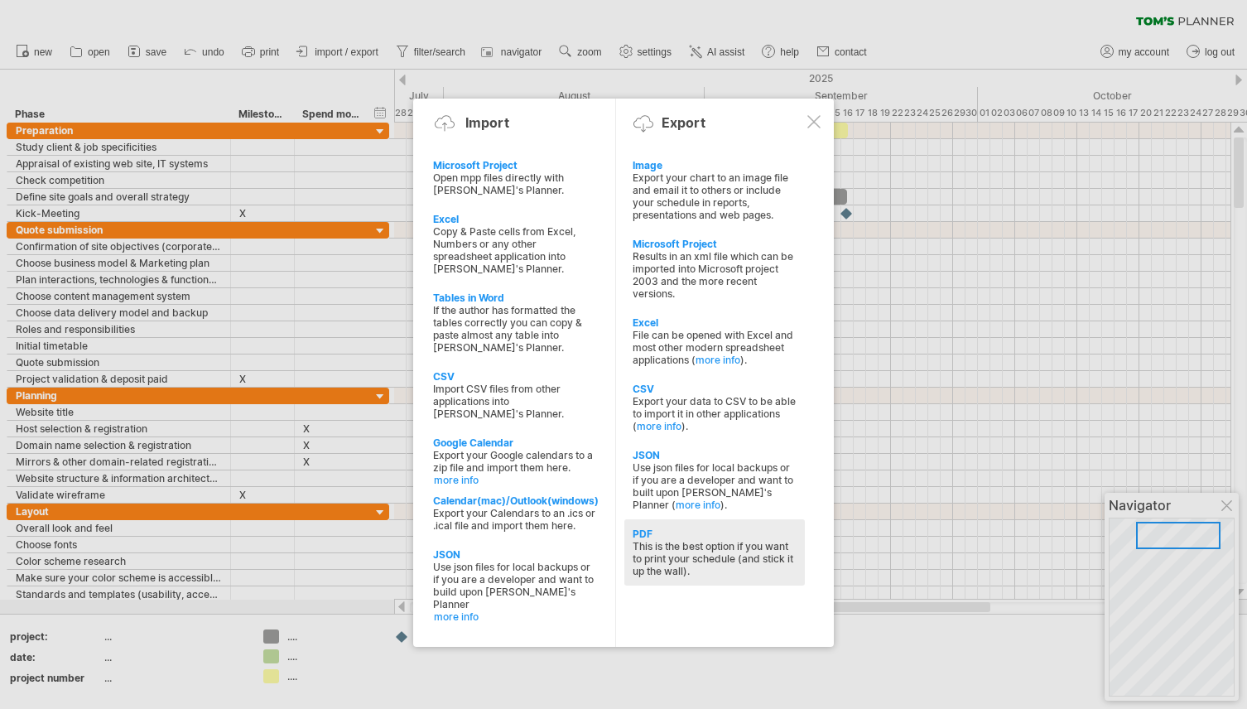
click at [647, 527] on div "PDF" at bounding box center [714, 533] width 164 height 12
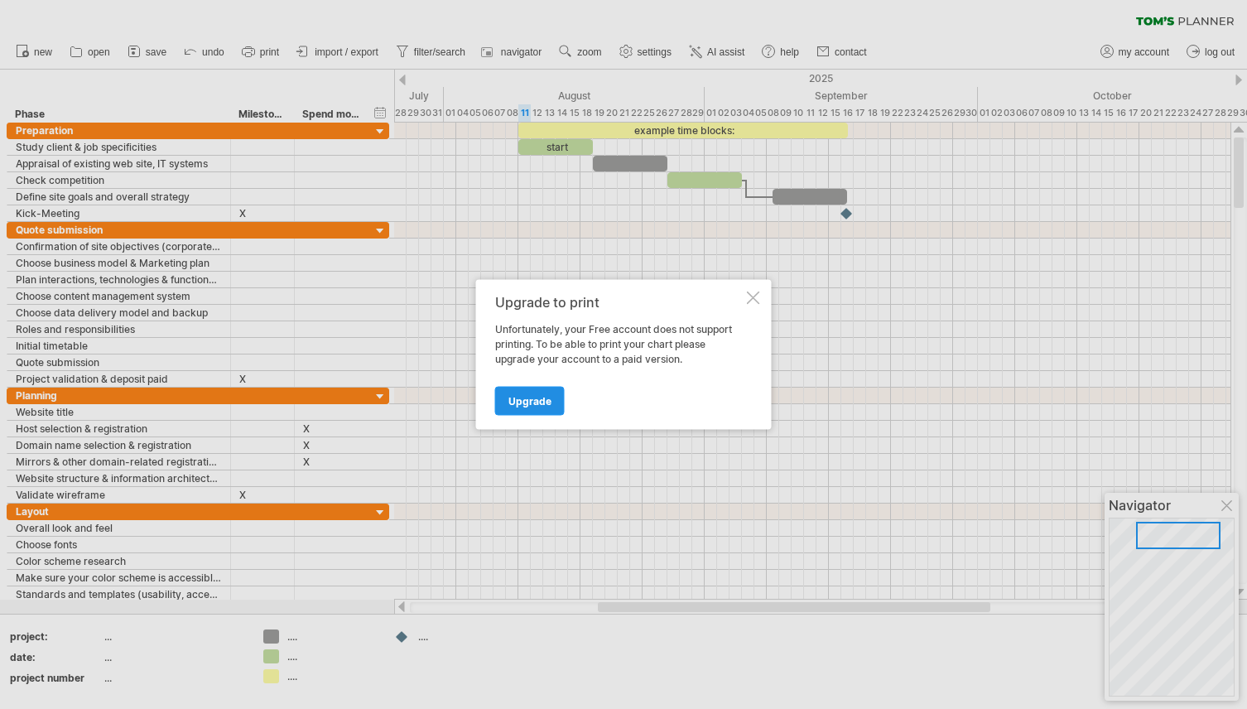
click at [536, 392] on link "Upgrade" at bounding box center [530, 401] width 70 height 29
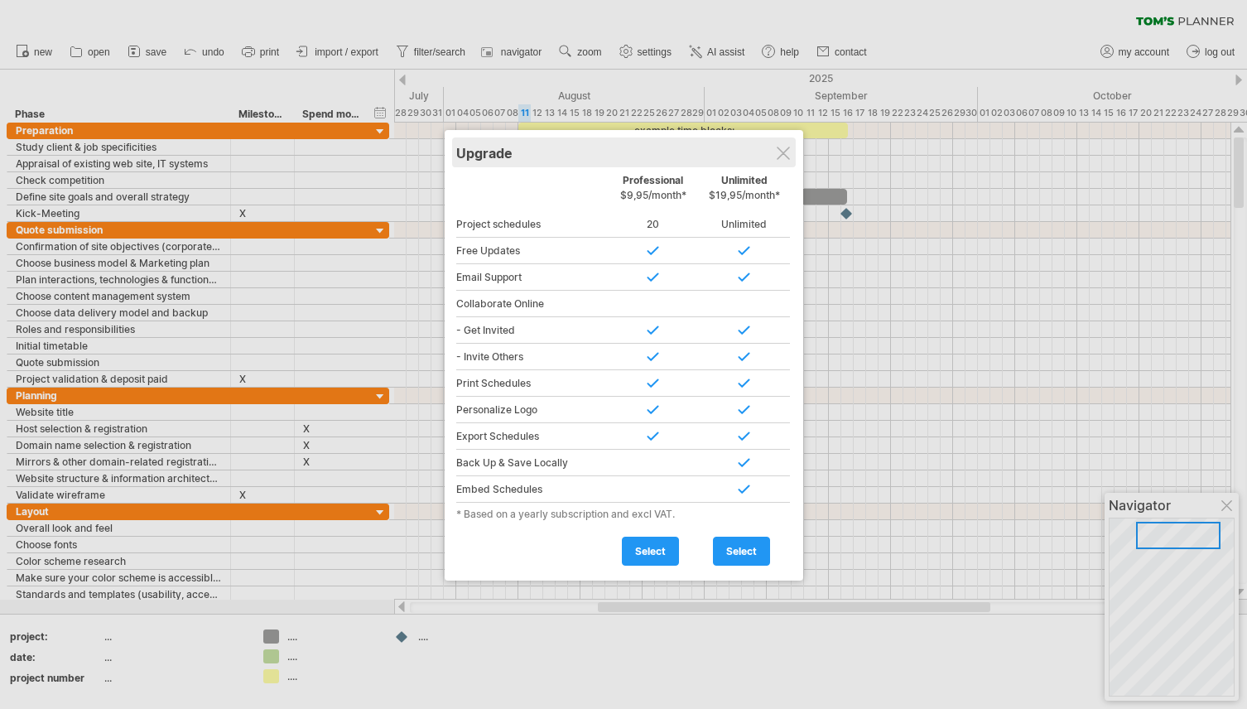
click at [787, 143] on div "Upgrade" at bounding box center [623, 152] width 335 height 30
click at [787, 147] on div at bounding box center [782, 153] width 13 height 13
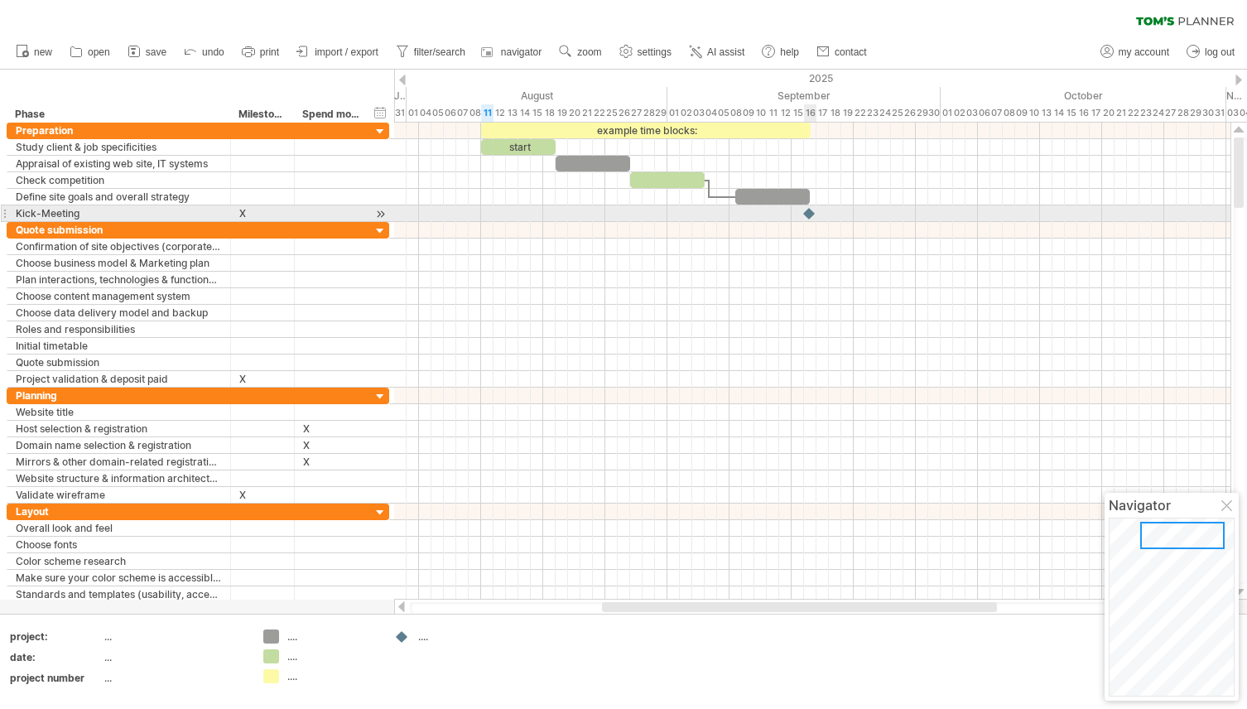
click at [811, 214] on div at bounding box center [809, 213] width 17 height 16
